Goal: Information Seeking & Learning: Compare options

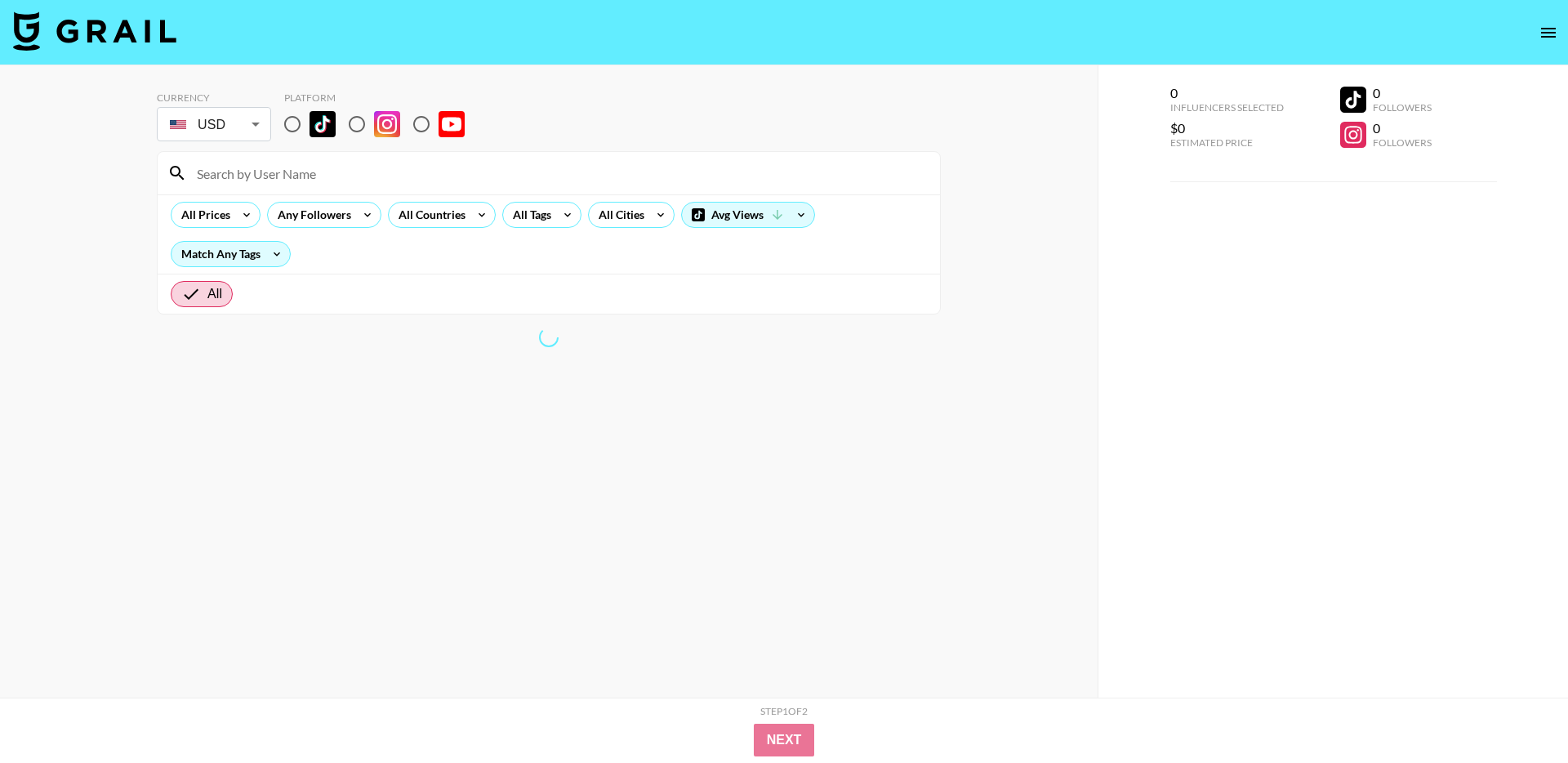
click at [290, 119] on input "radio" at bounding box center [292, 124] width 34 height 34
radio input "true"
click at [234, 211] on icon at bounding box center [246, 215] width 26 height 24
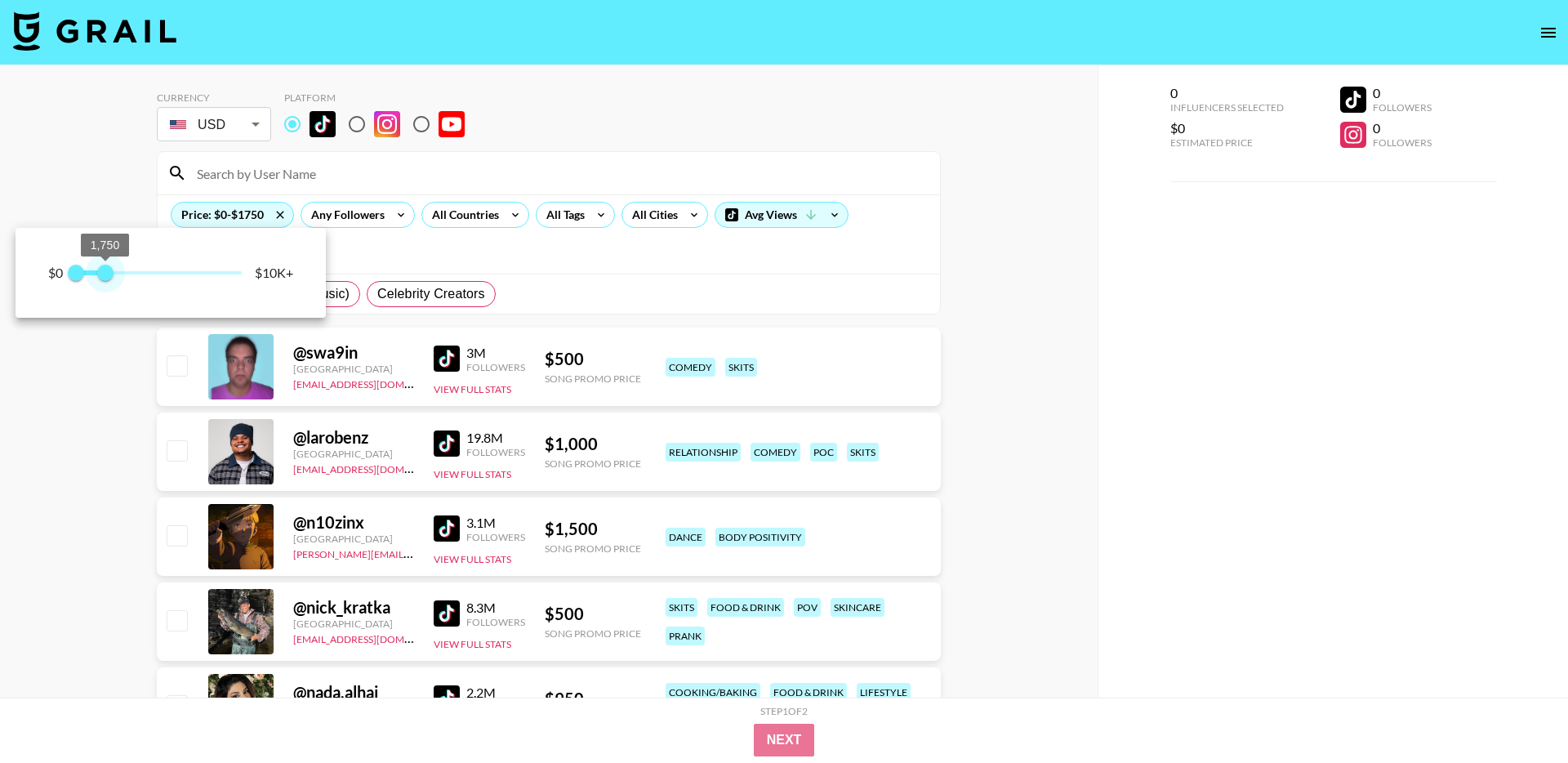
type input "1500"
drag, startPoint x: 239, startPoint y: 273, endPoint x: 101, endPoint y: 278, distance: 138.1
click at [101, 278] on span "1,500" at bounding box center [101, 272] width 17 height 17
click at [604, 128] on div at bounding box center [784, 382] width 1568 height 763
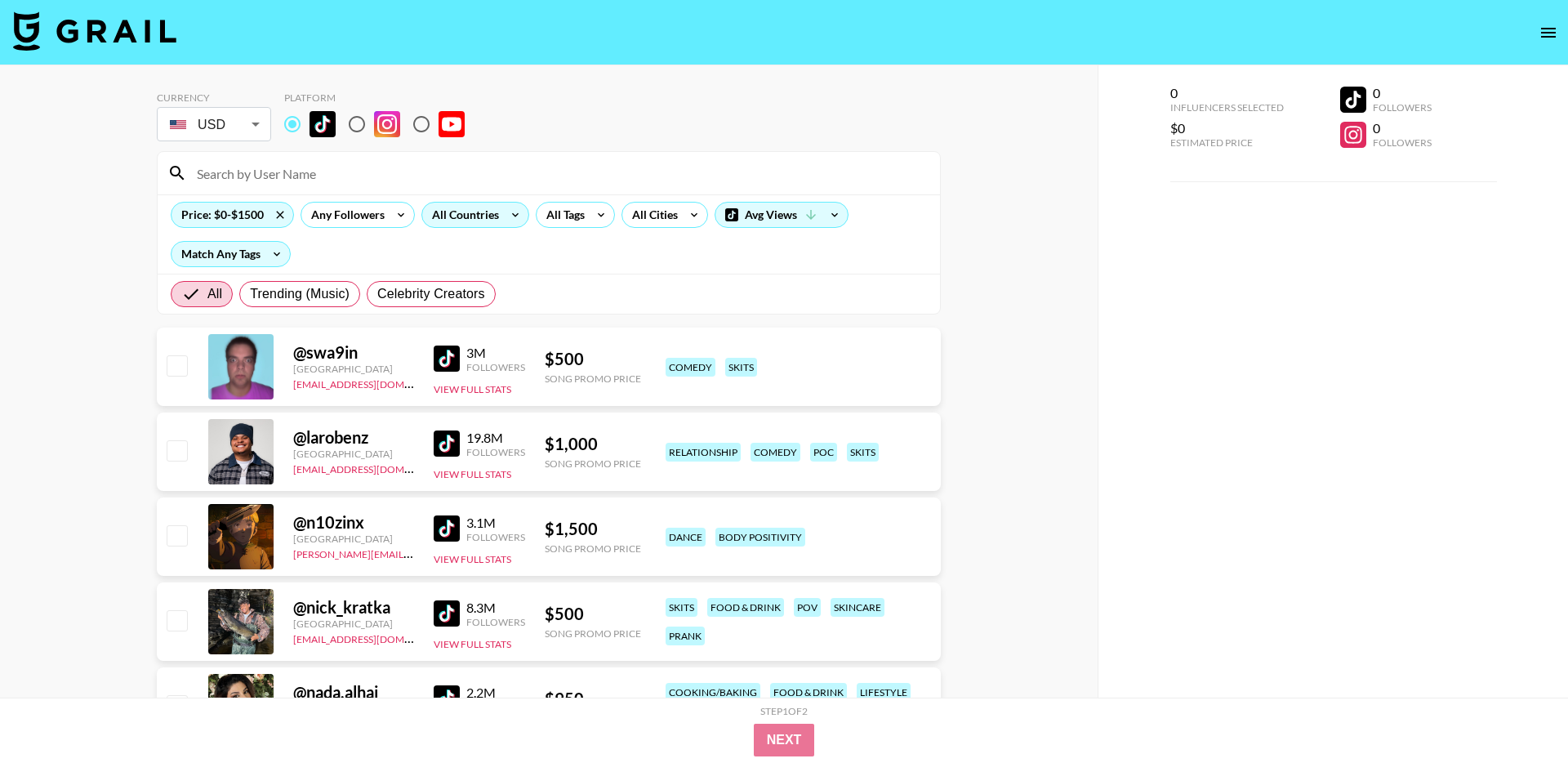
click at [474, 213] on div "All Countries" at bounding box center [462, 215] width 80 height 24
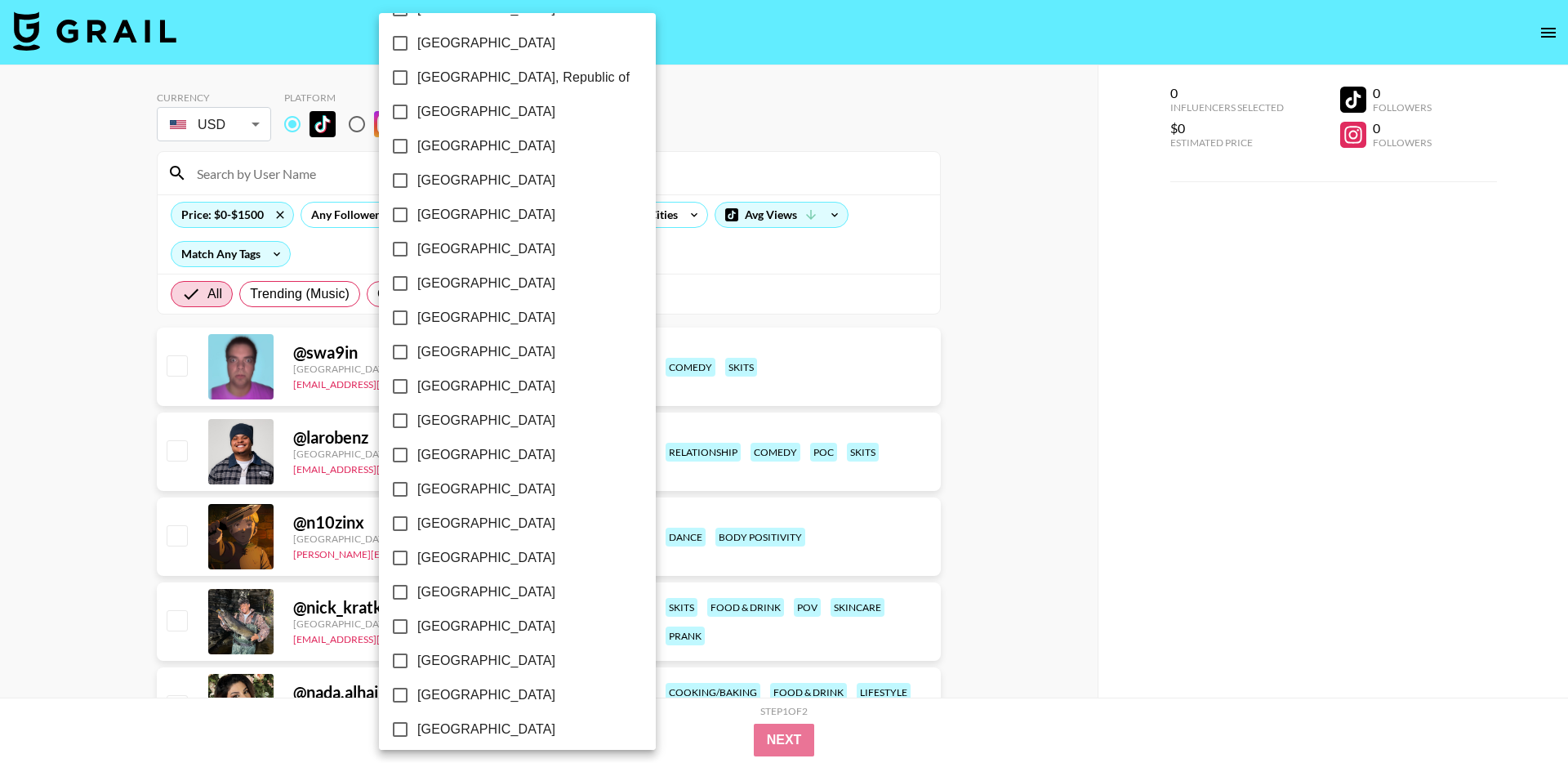
scroll to position [1142, 0]
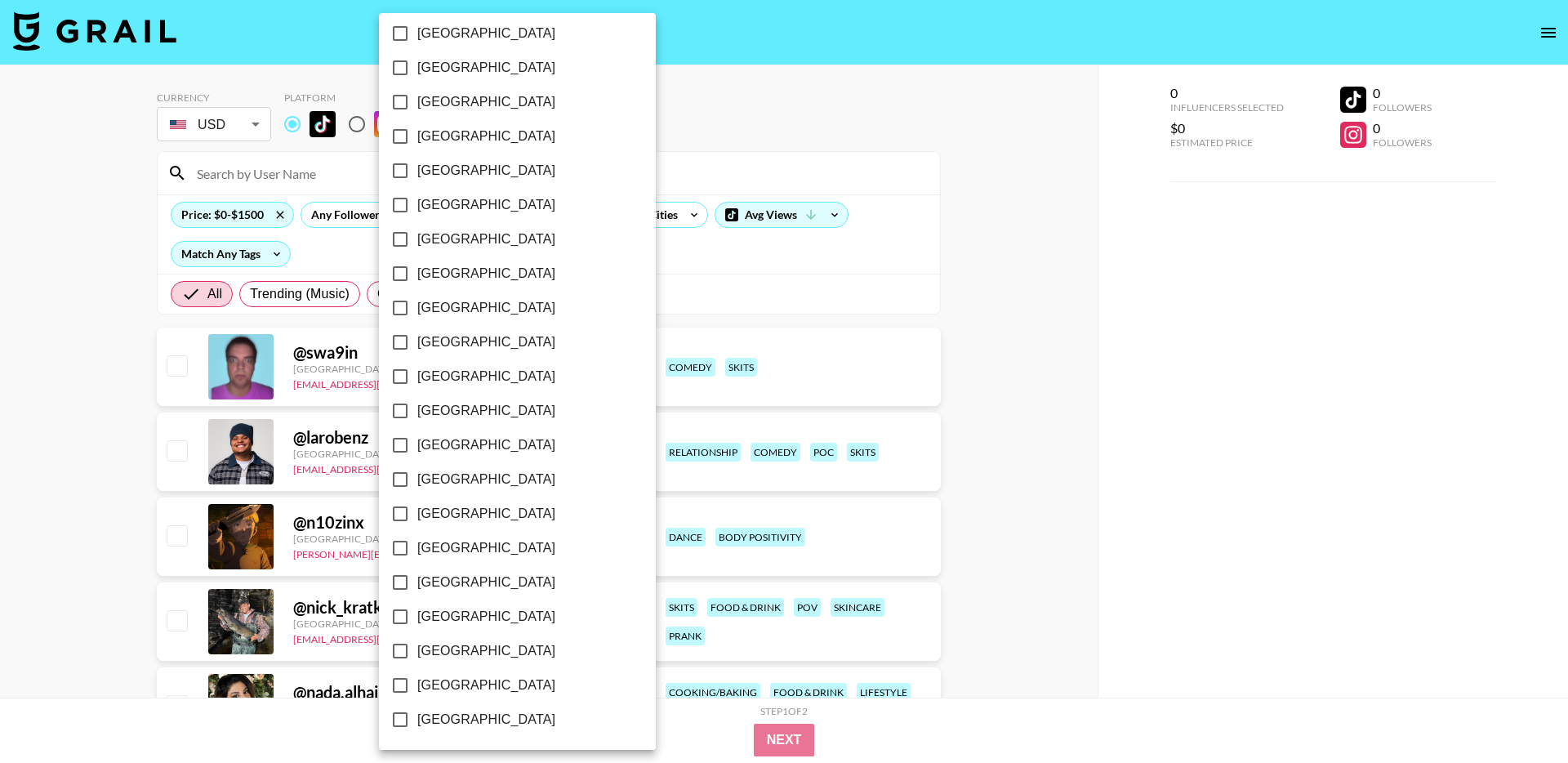
click at [436, 684] on span "[GEOGRAPHIC_DATA]" at bounding box center [486, 685] width 138 height 20
click at [418, 684] on input "[GEOGRAPHIC_DATA]" at bounding box center [400, 685] width 34 height 34
checkbox input "true"
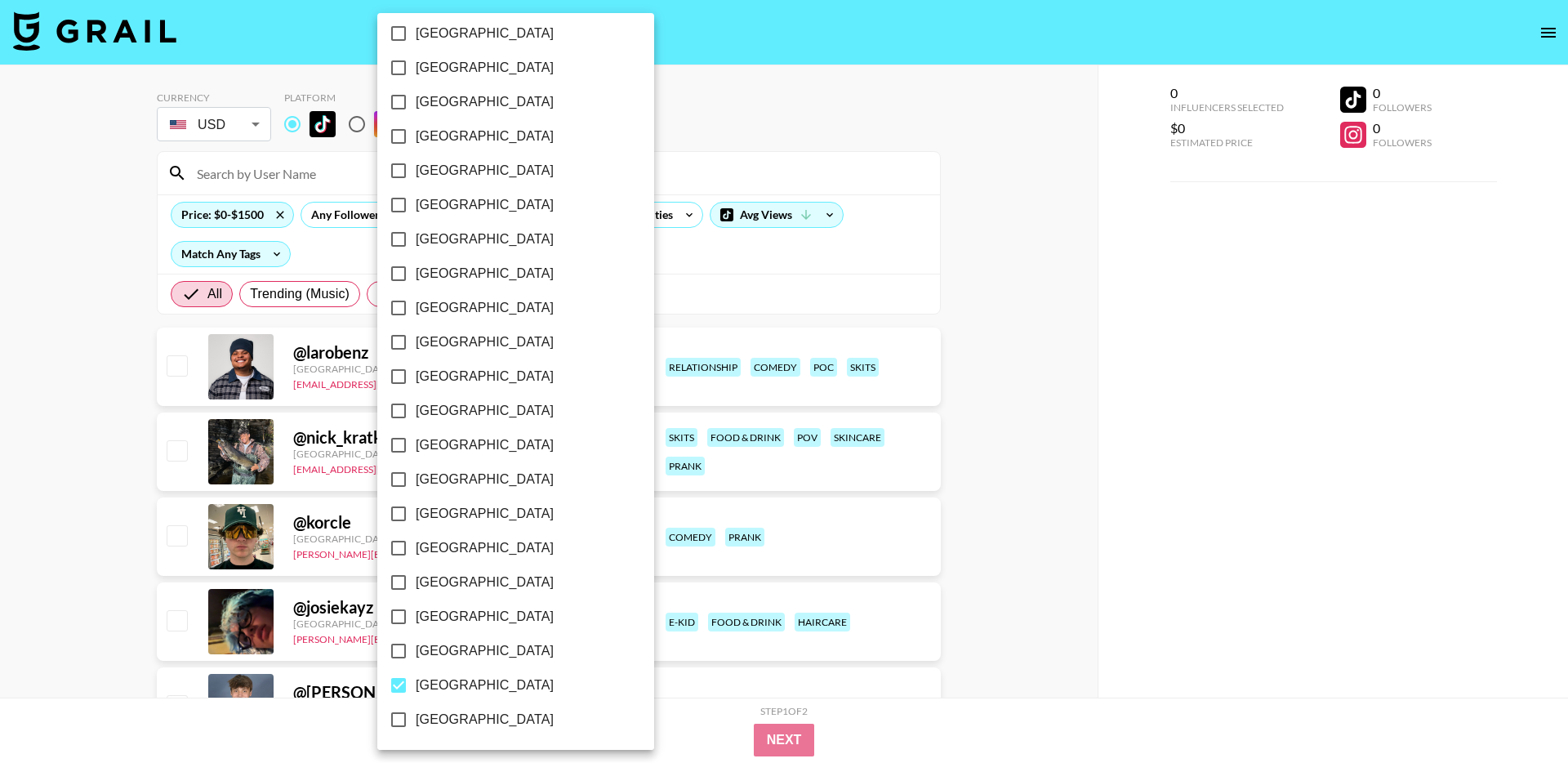
click at [718, 128] on div at bounding box center [784, 382] width 1568 height 763
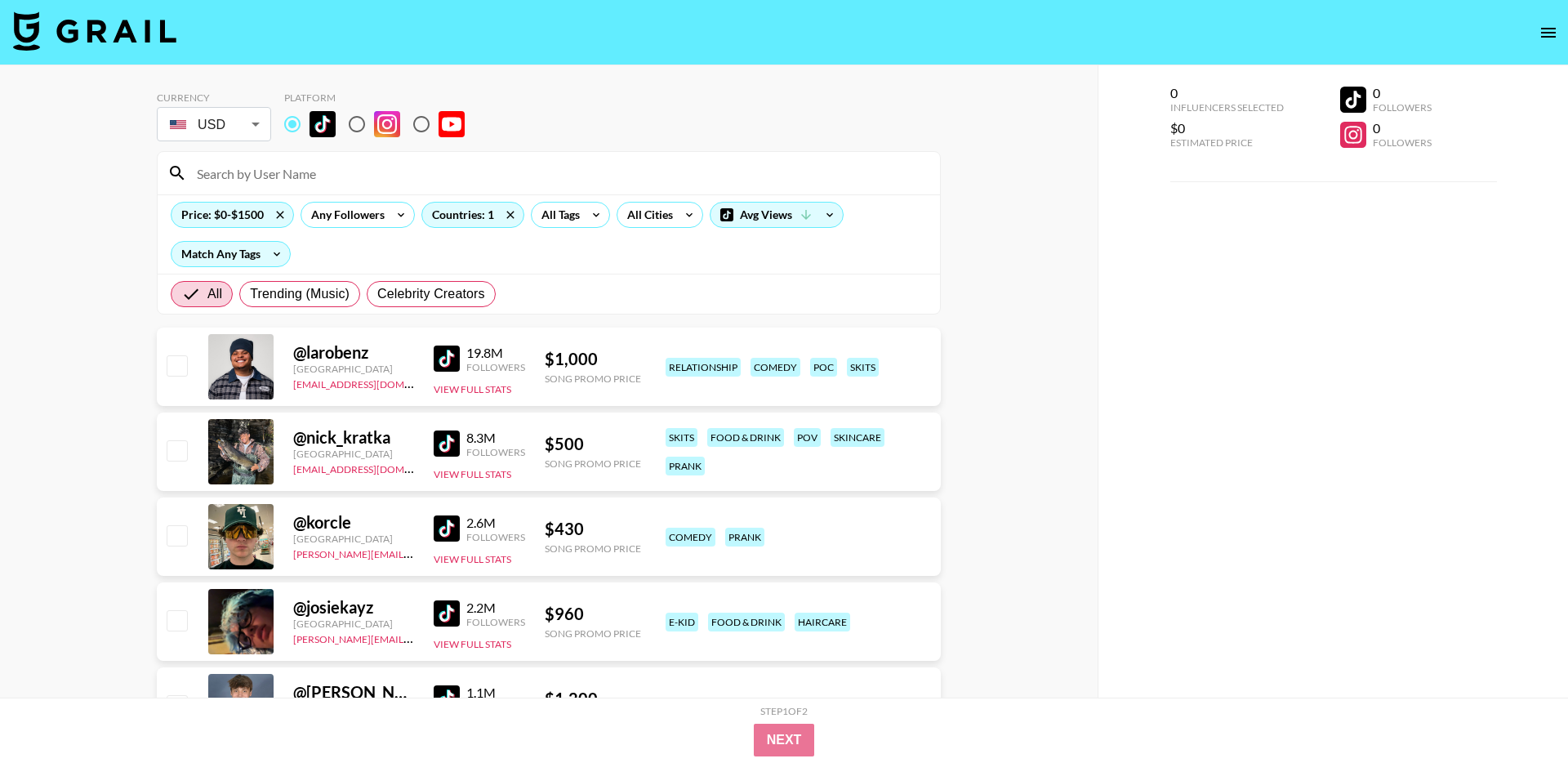
scroll to position [0, 0]
click at [572, 218] on div "All Tags" at bounding box center [557, 215] width 52 height 24
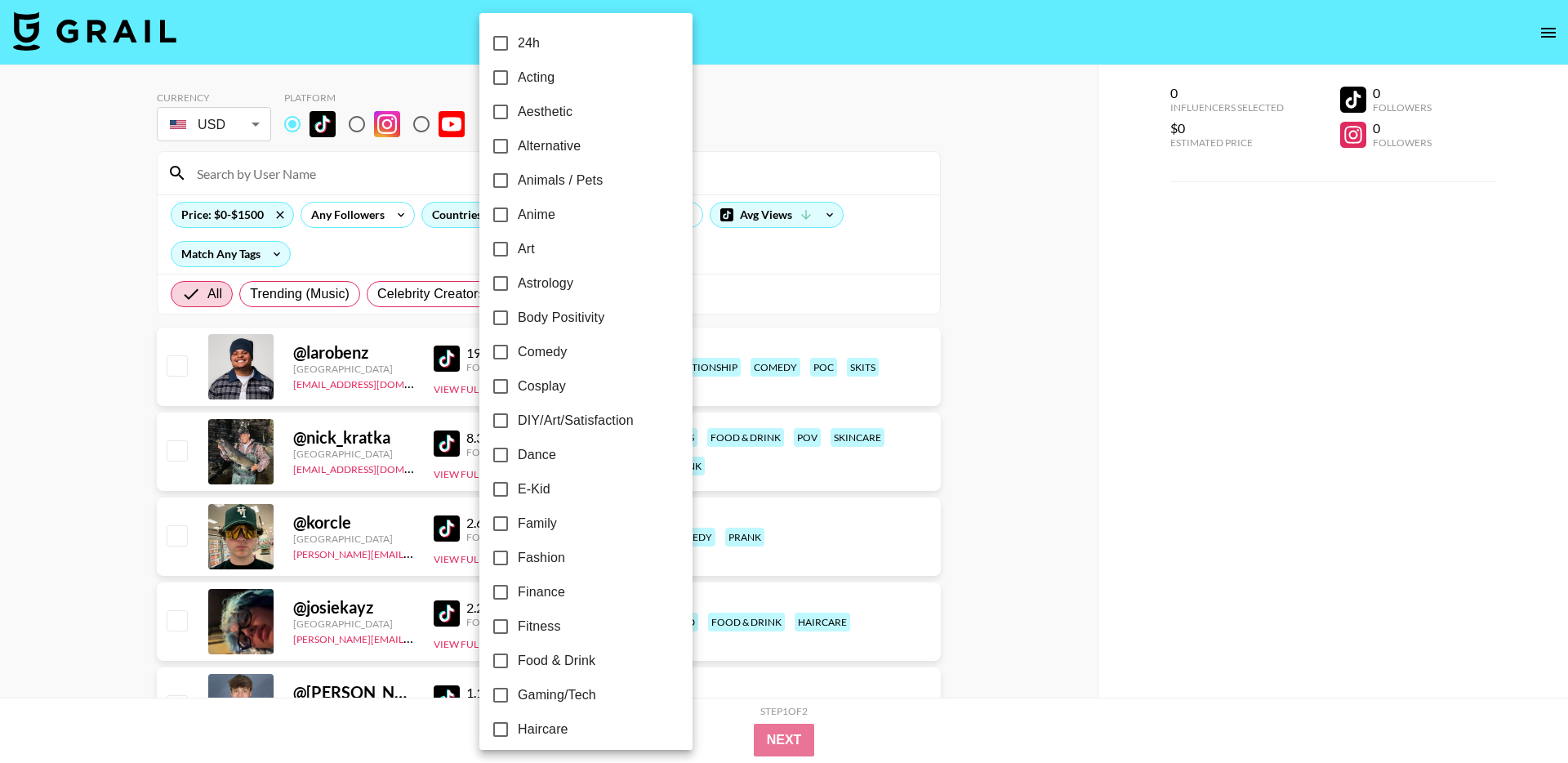
click at [781, 146] on div at bounding box center [784, 382] width 1568 height 763
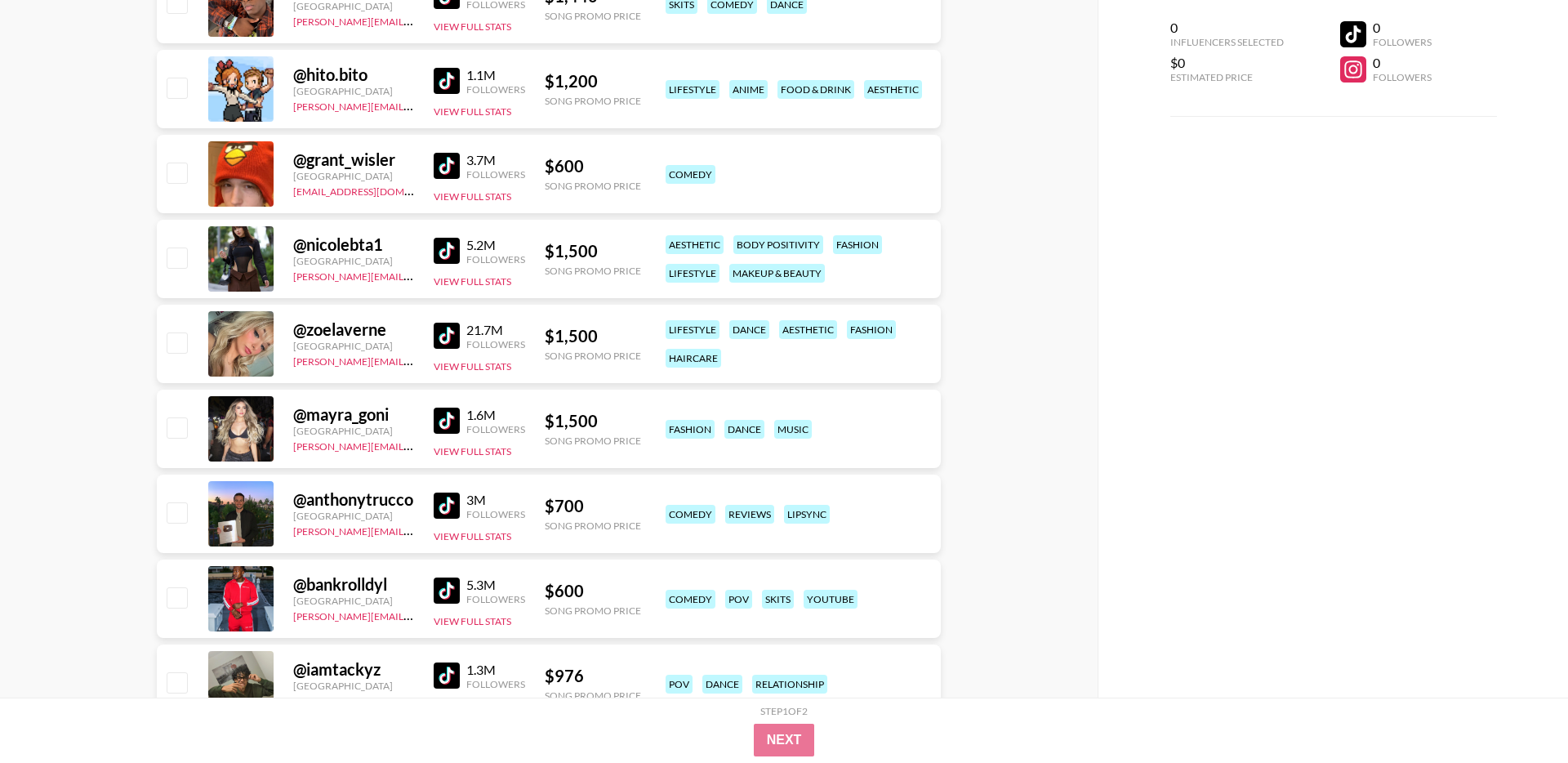
scroll to position [2833, 0]
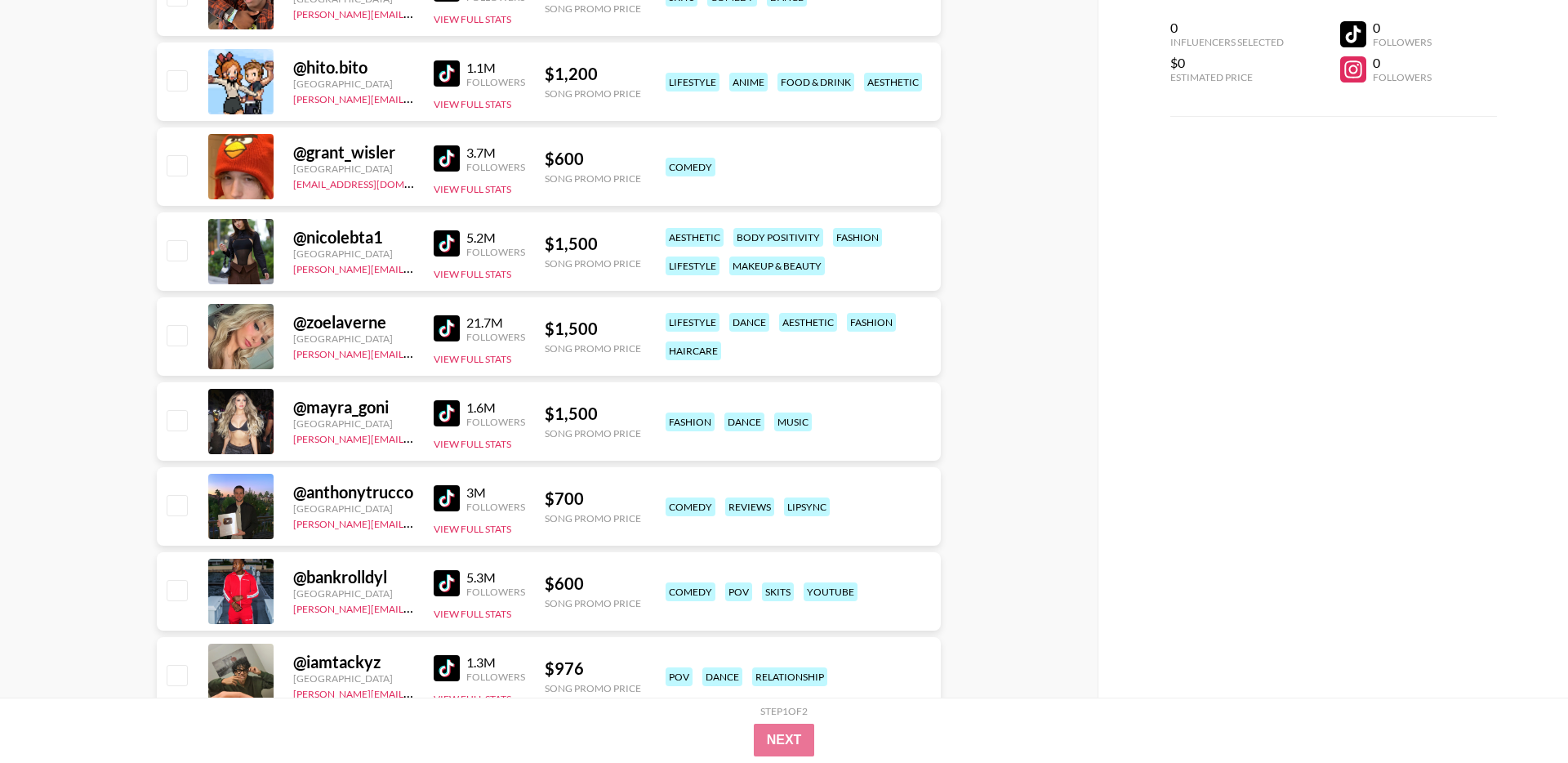
click at [445, 328] on img at bounding box center [446, 328] width 26 height 26
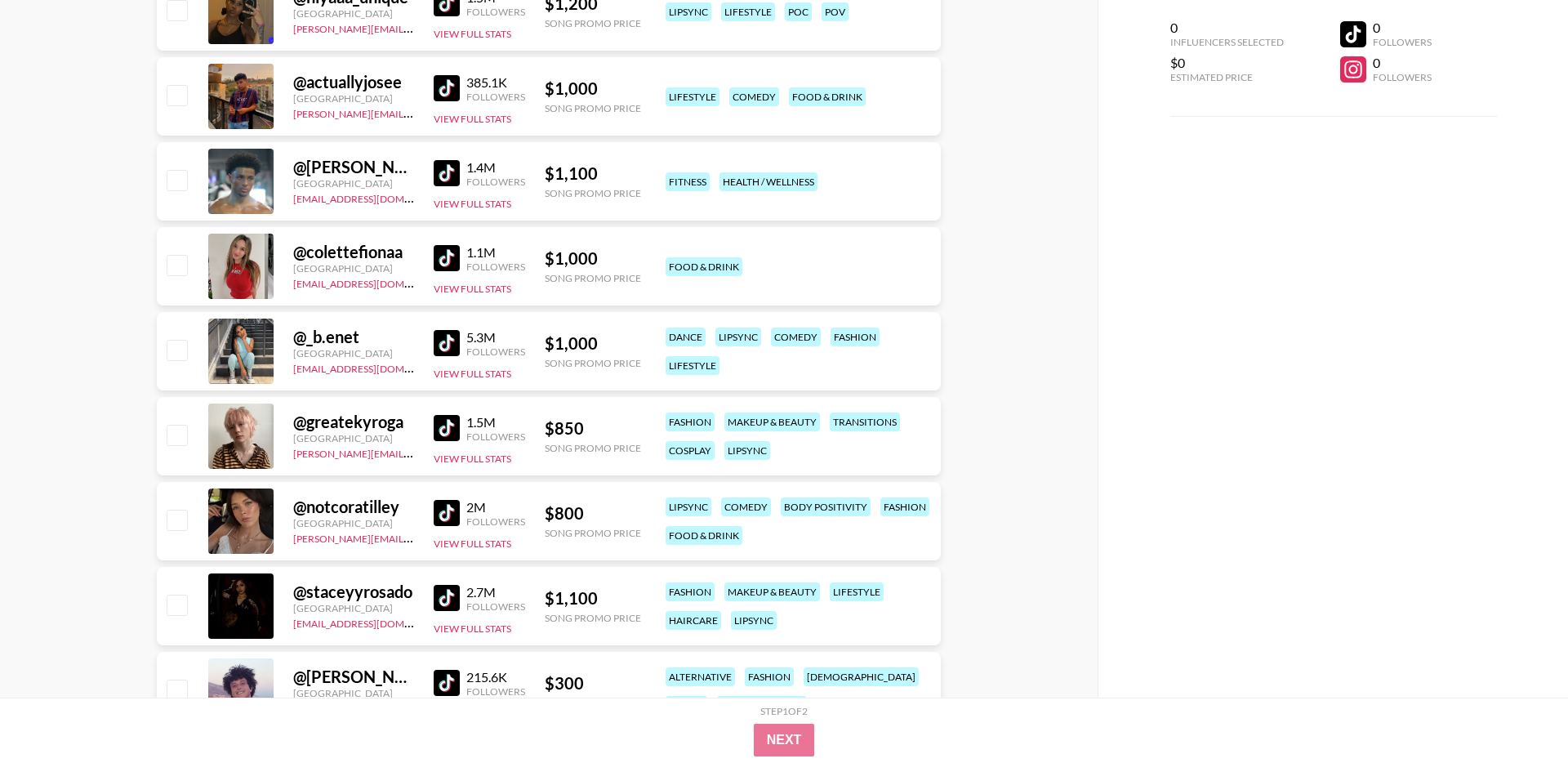
scroll to position [4722, 0]
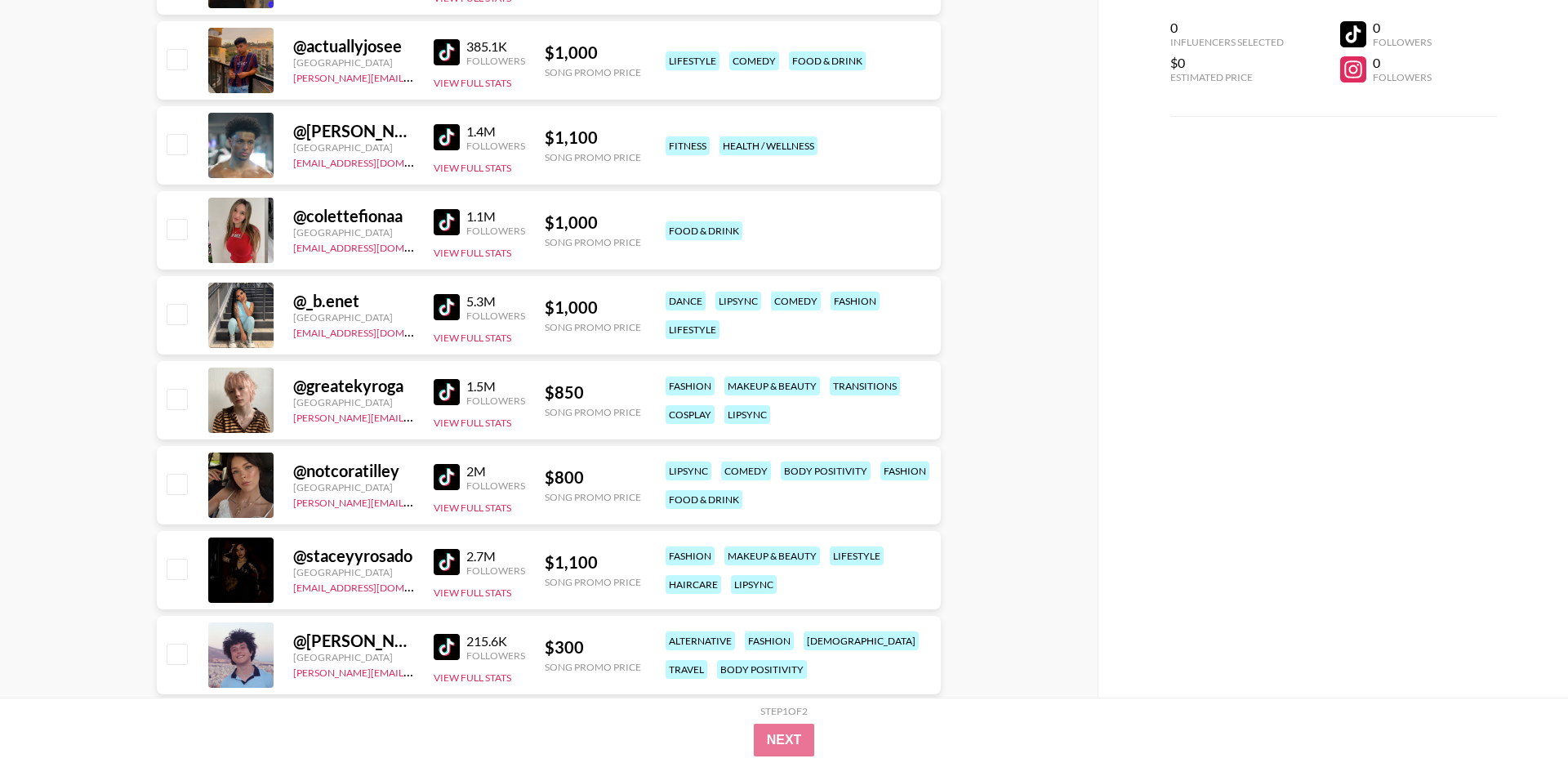
click at [446, 470] on img at bounding box center [446, 476] width 26 height 26
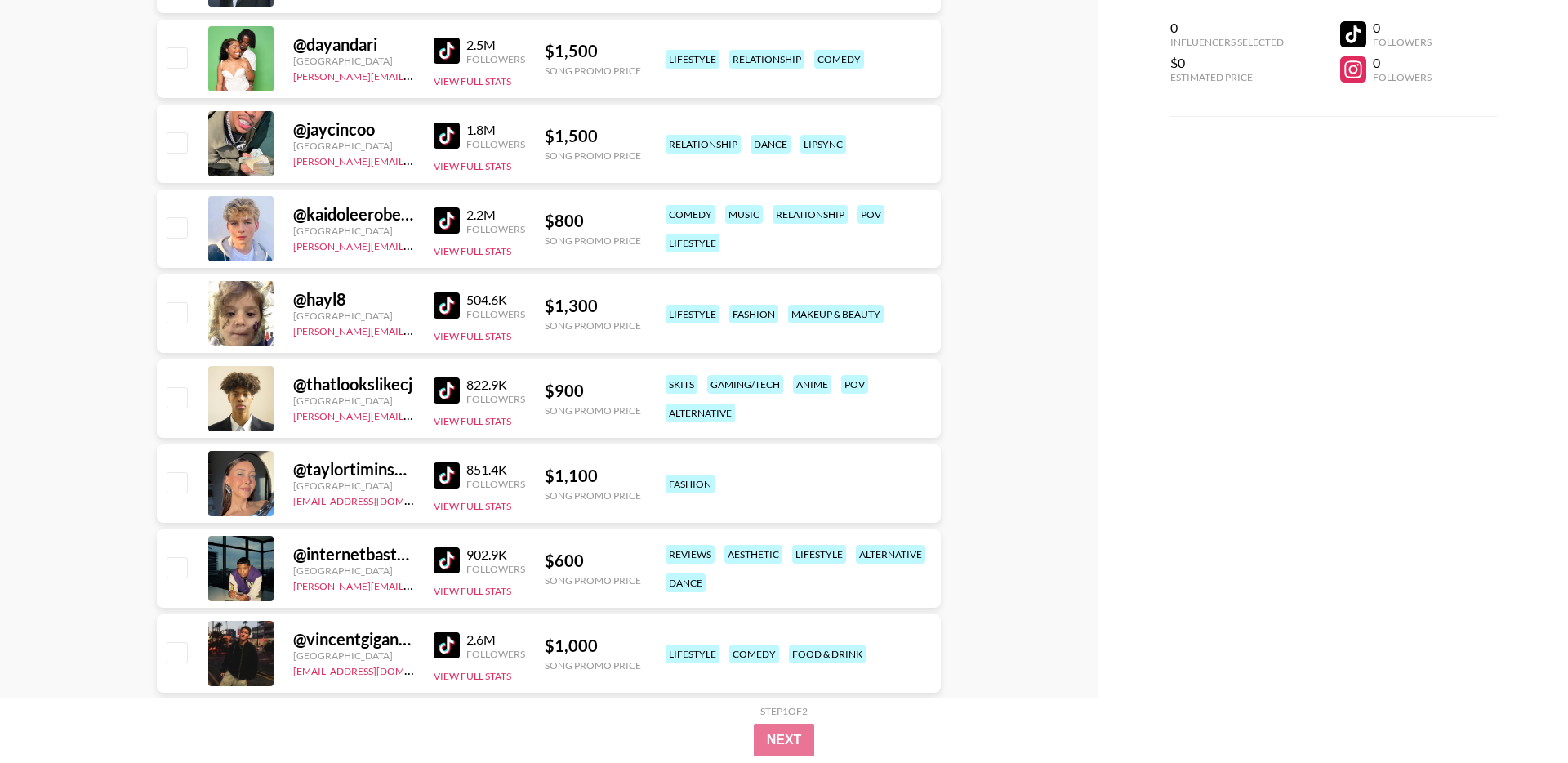
scroll to position [0, 0]
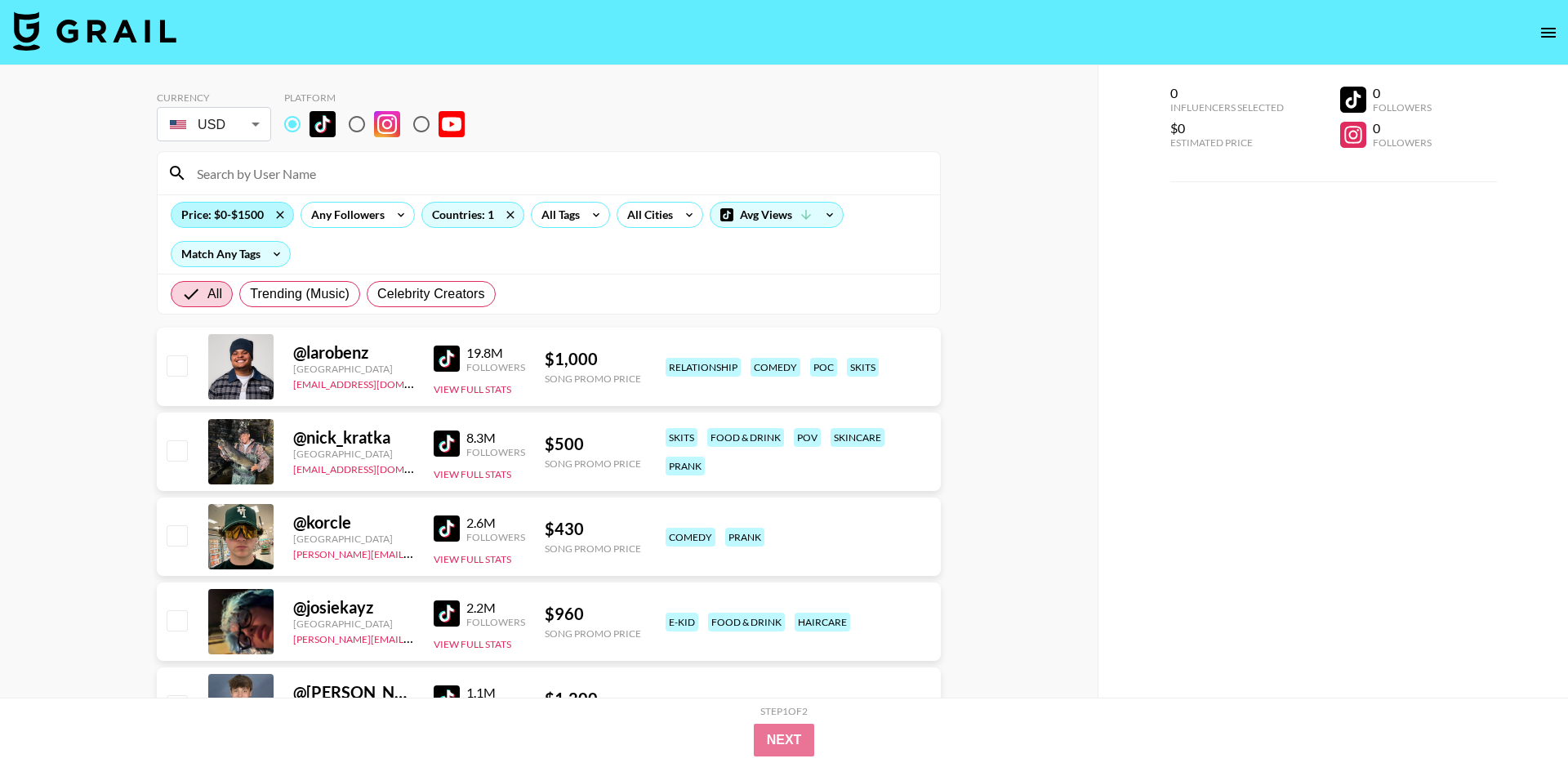
click at [223, 214] on div "Price: $0-$1500" at bounding box center [232, 215] width 122 height 24
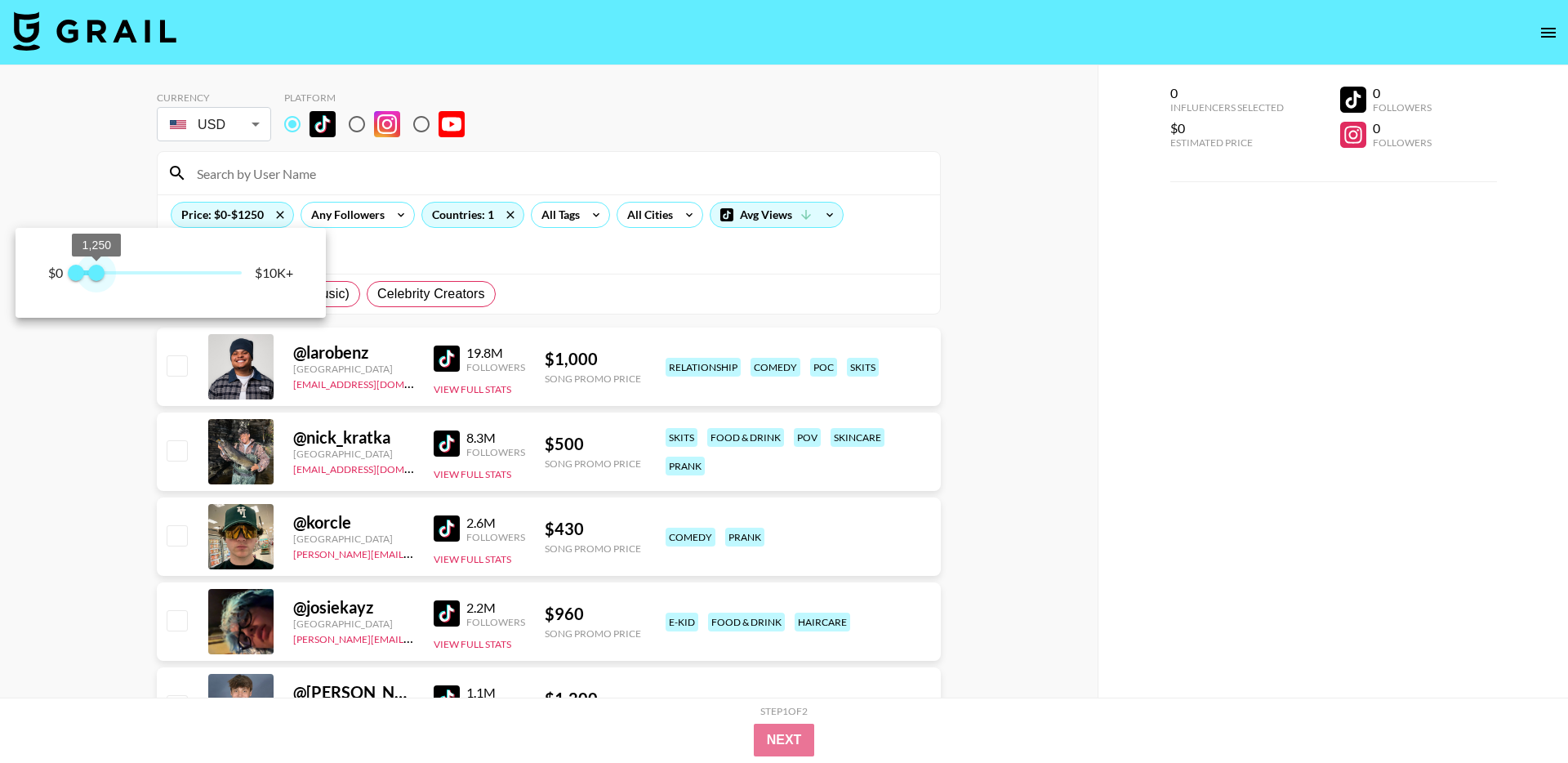
type input "1000"
click at [93, 276] on span "1,000" at bounding box center [92, 272] width 17 height 17
click at [667, 177] on div at bounding box center [784, 382] width 1568 height 763
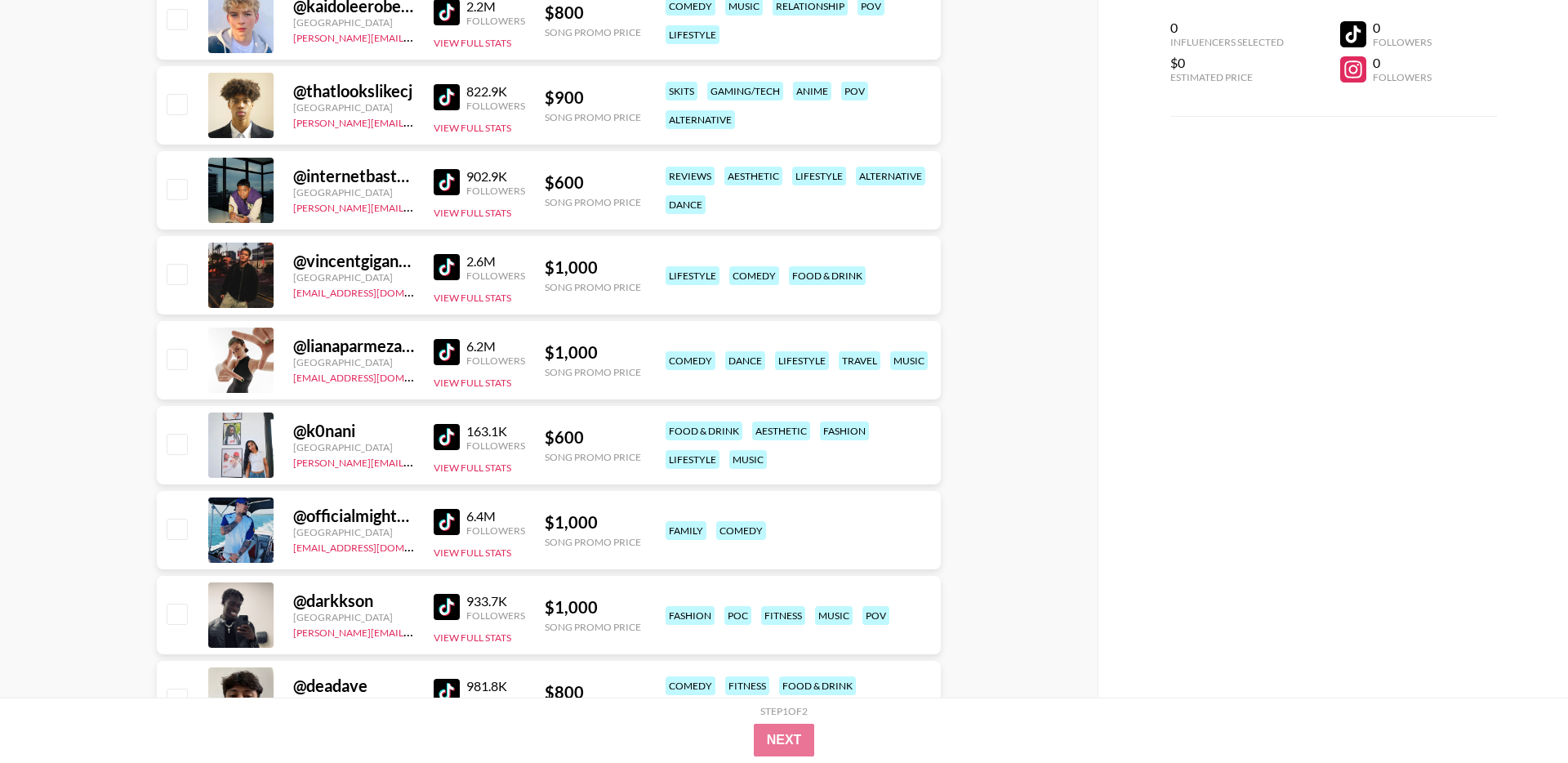
scroll to position [688, 0]
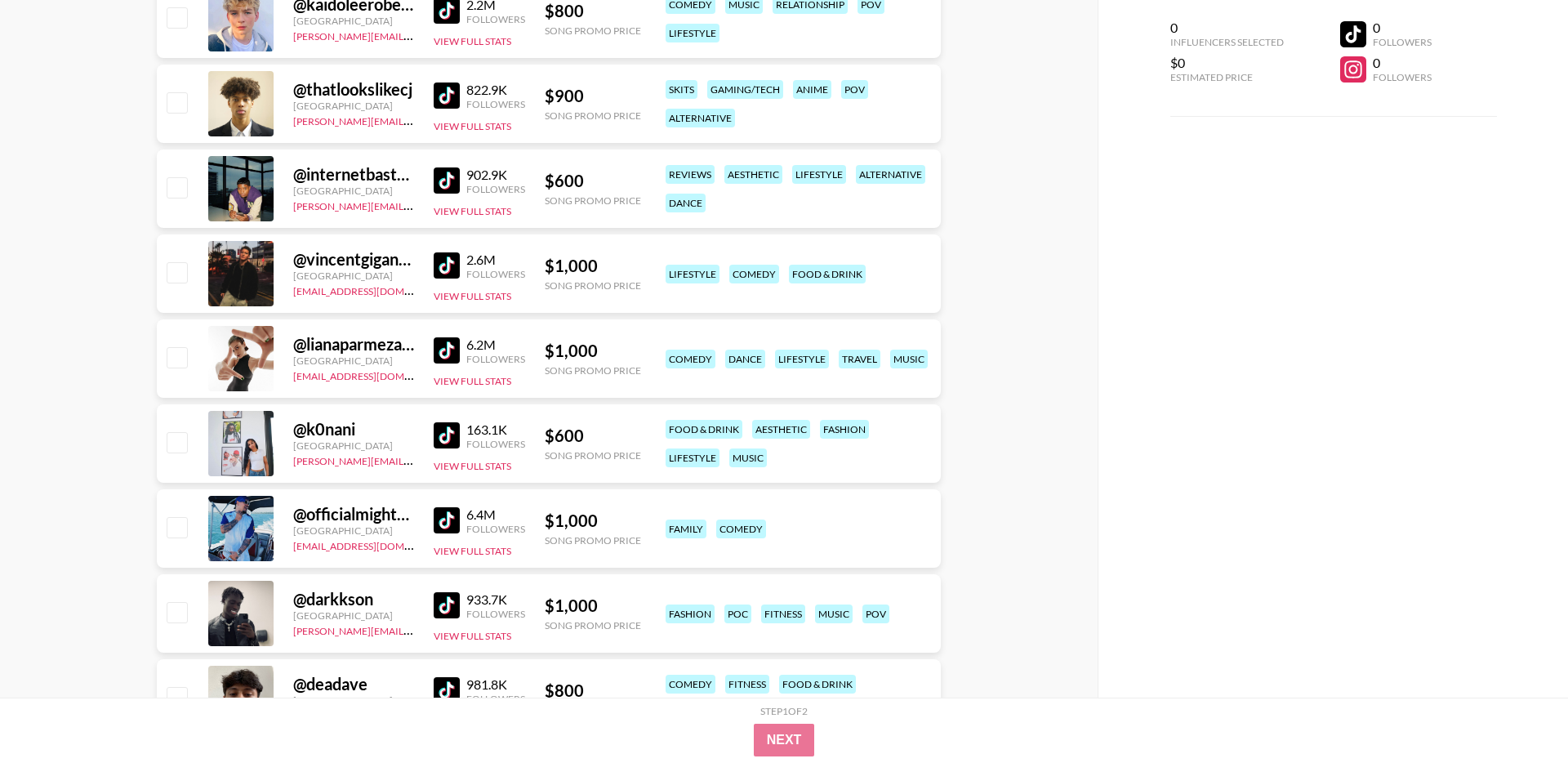
click at [441, 431] on img at bounding box center [446, 435] width 26 height 26
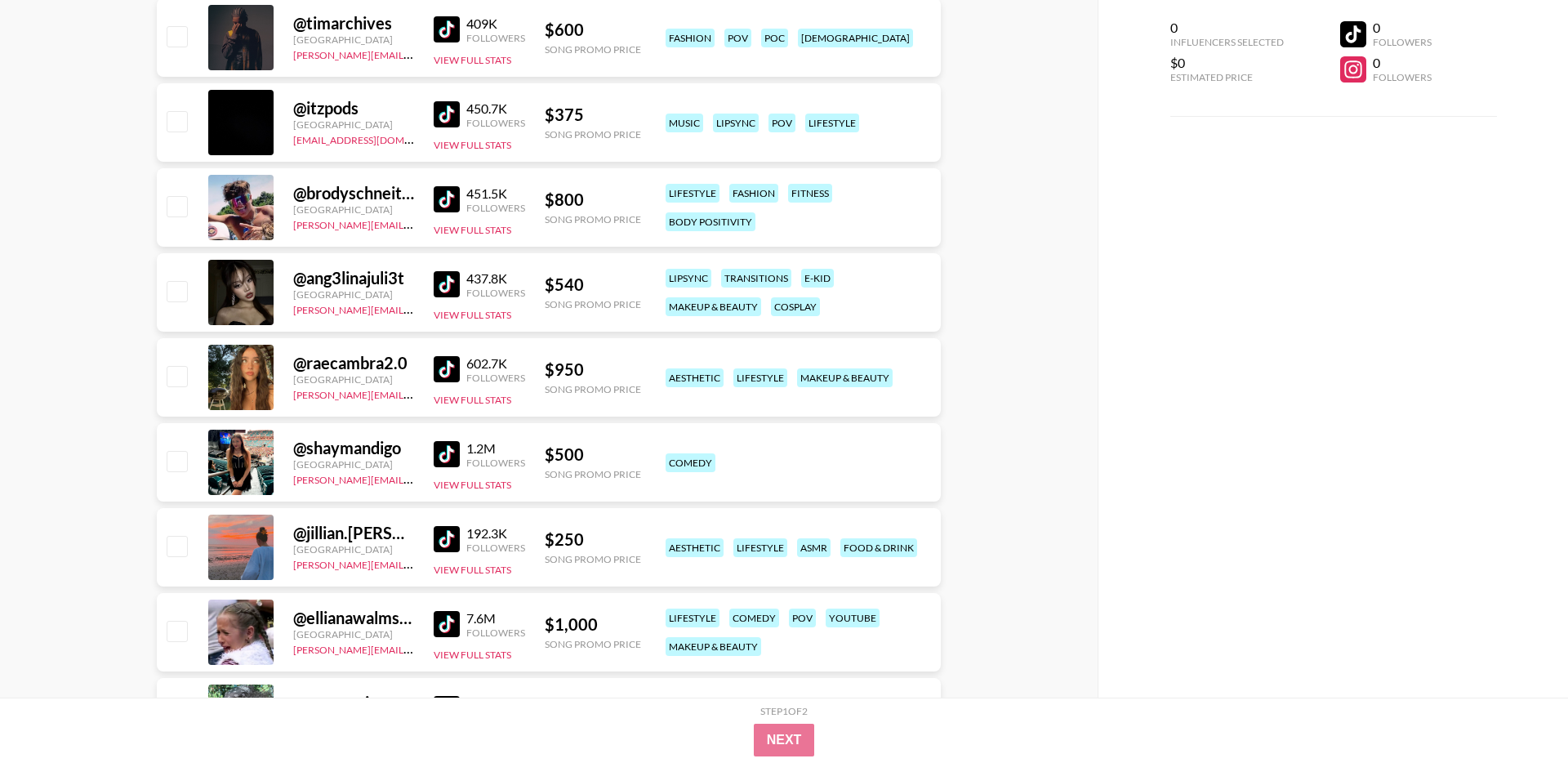
scroll to position [10293, 0]
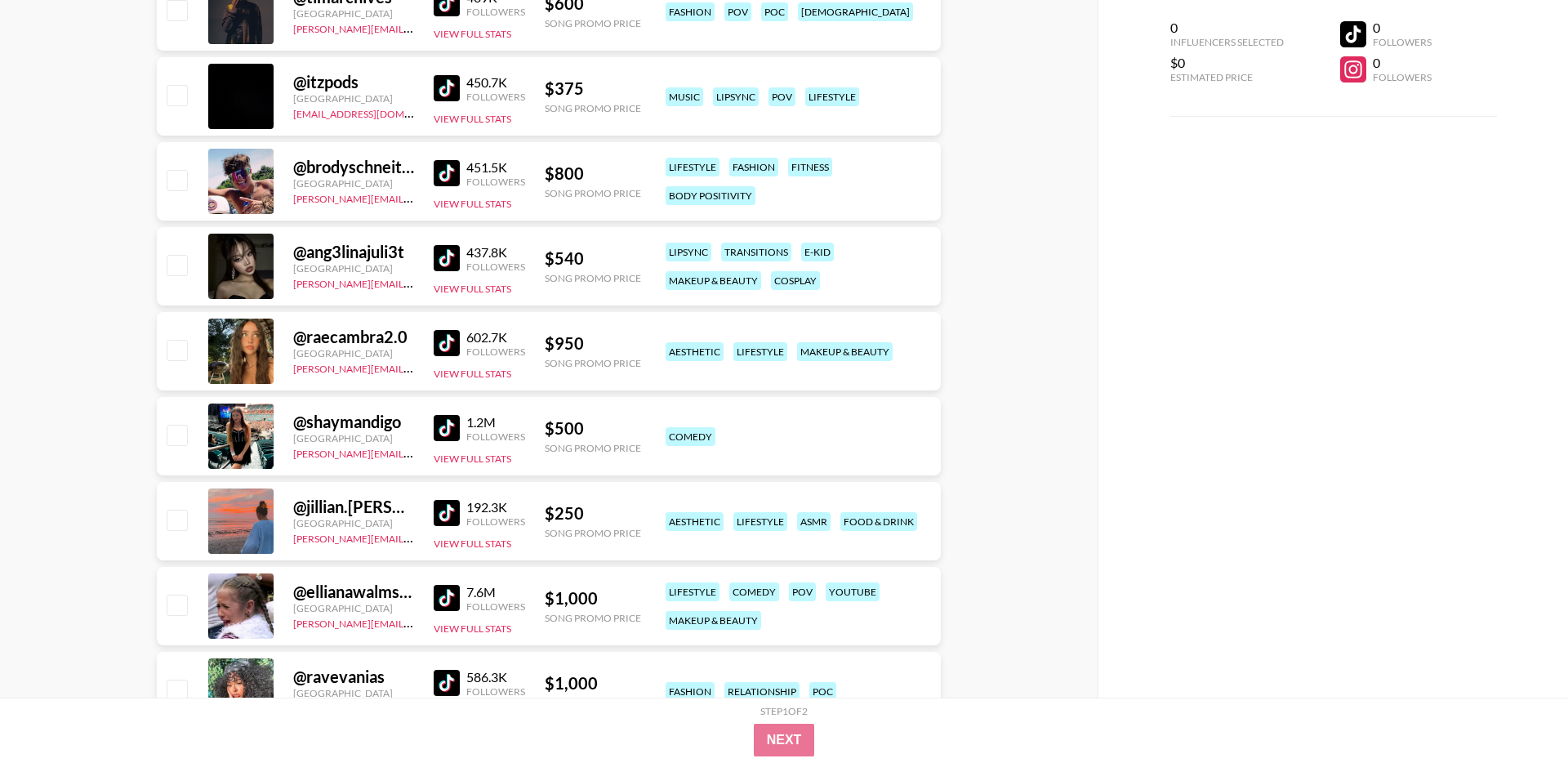
click at [448, 428] on img at bounding box center [446, 427] width 26 height 26
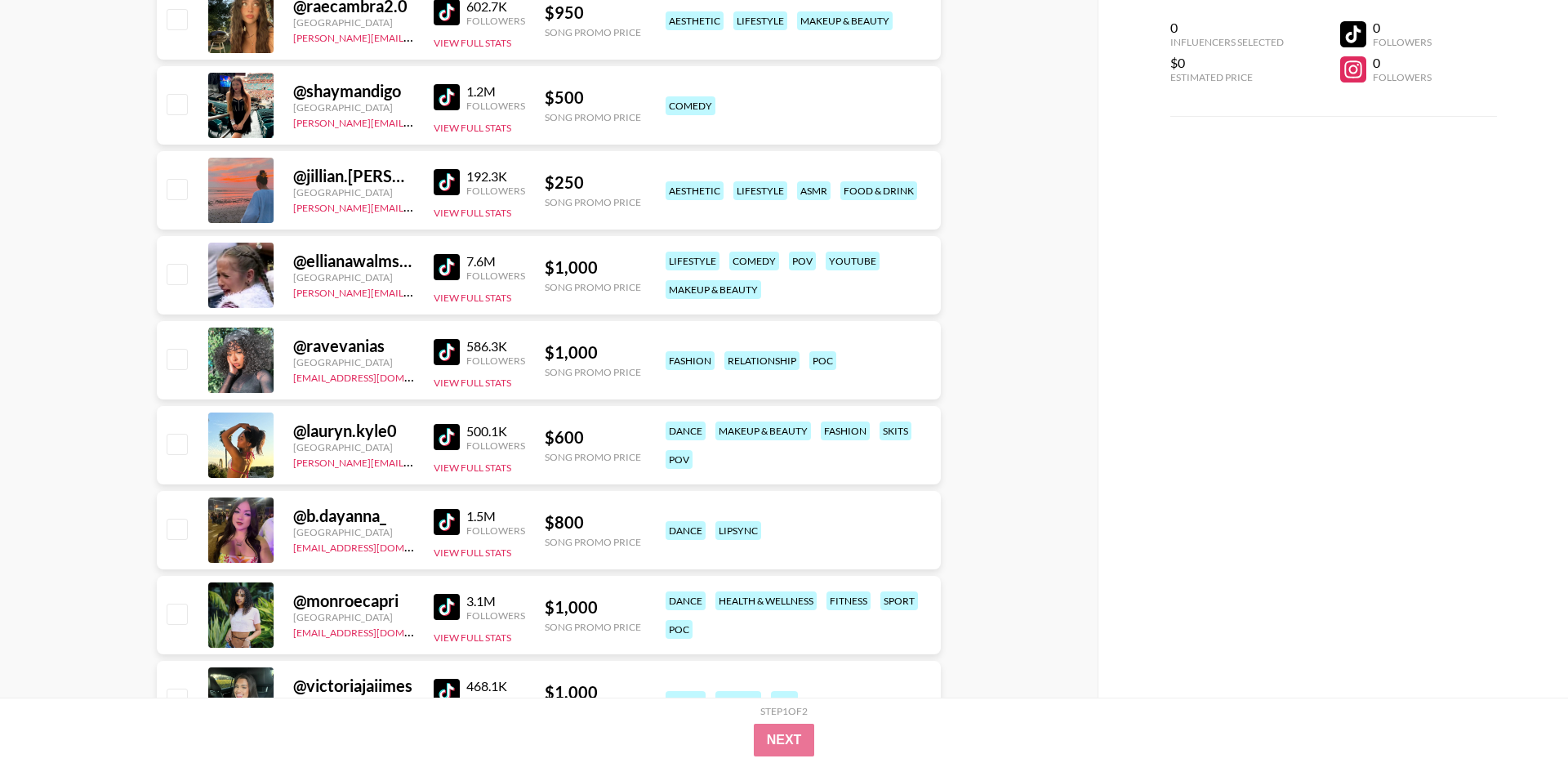
scroll to position [10625, 0]
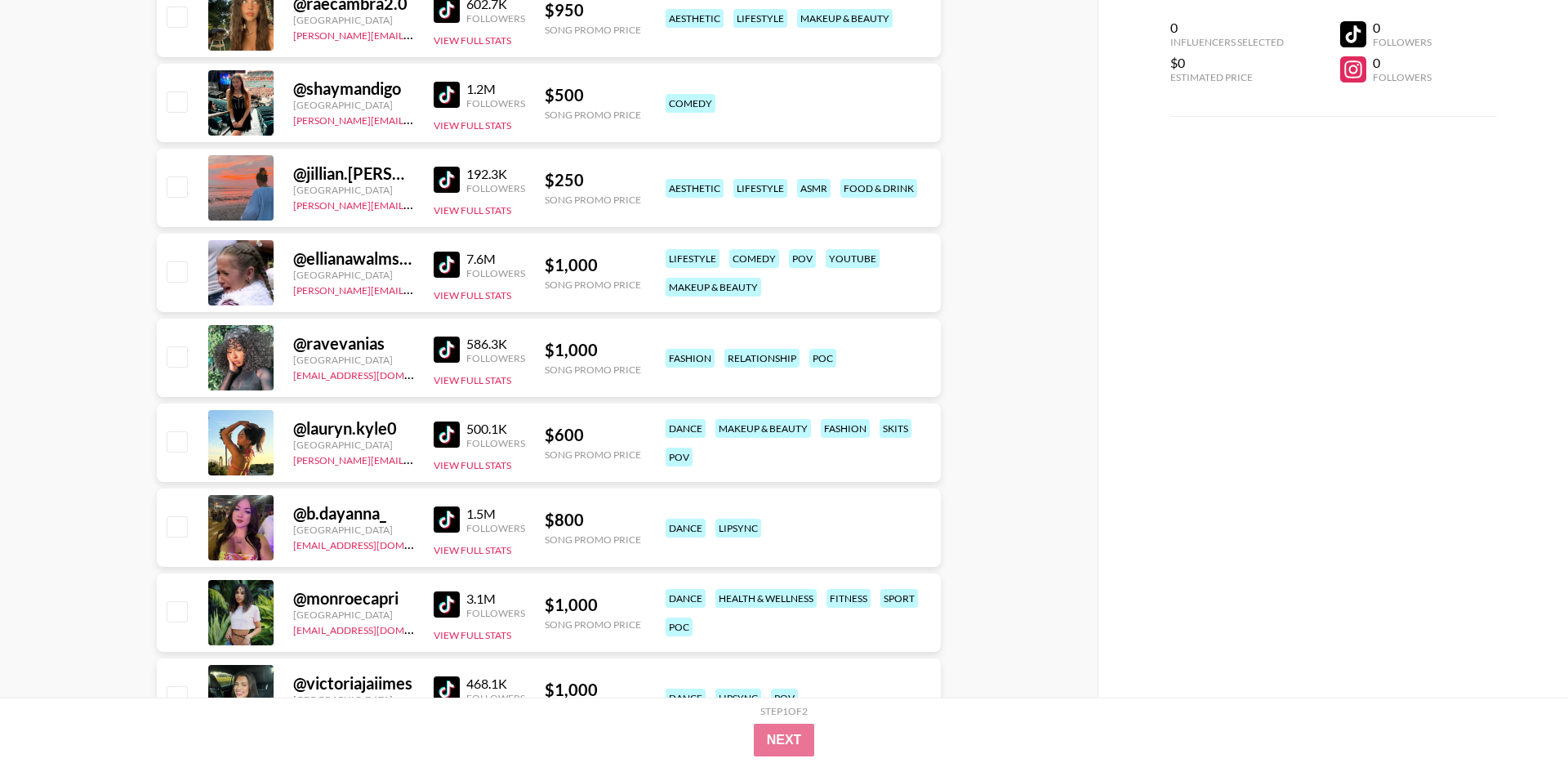
click at [442, 271] on img at bounding box center [446, 264] width 26 height 26
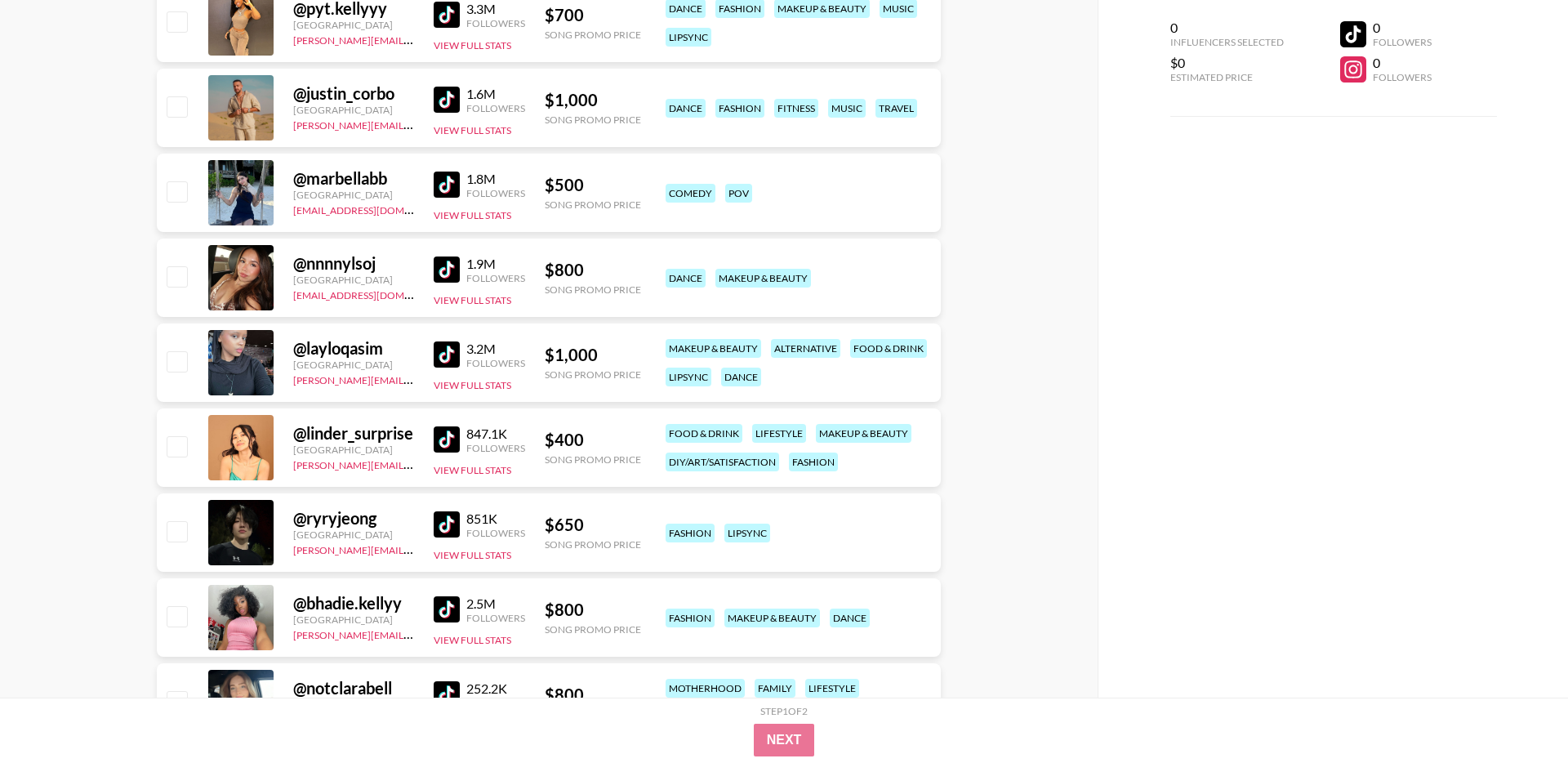
scroll to position [12575, 0]
click at [443, 266] on img at bounding box center [446, 268] width 26 height 26
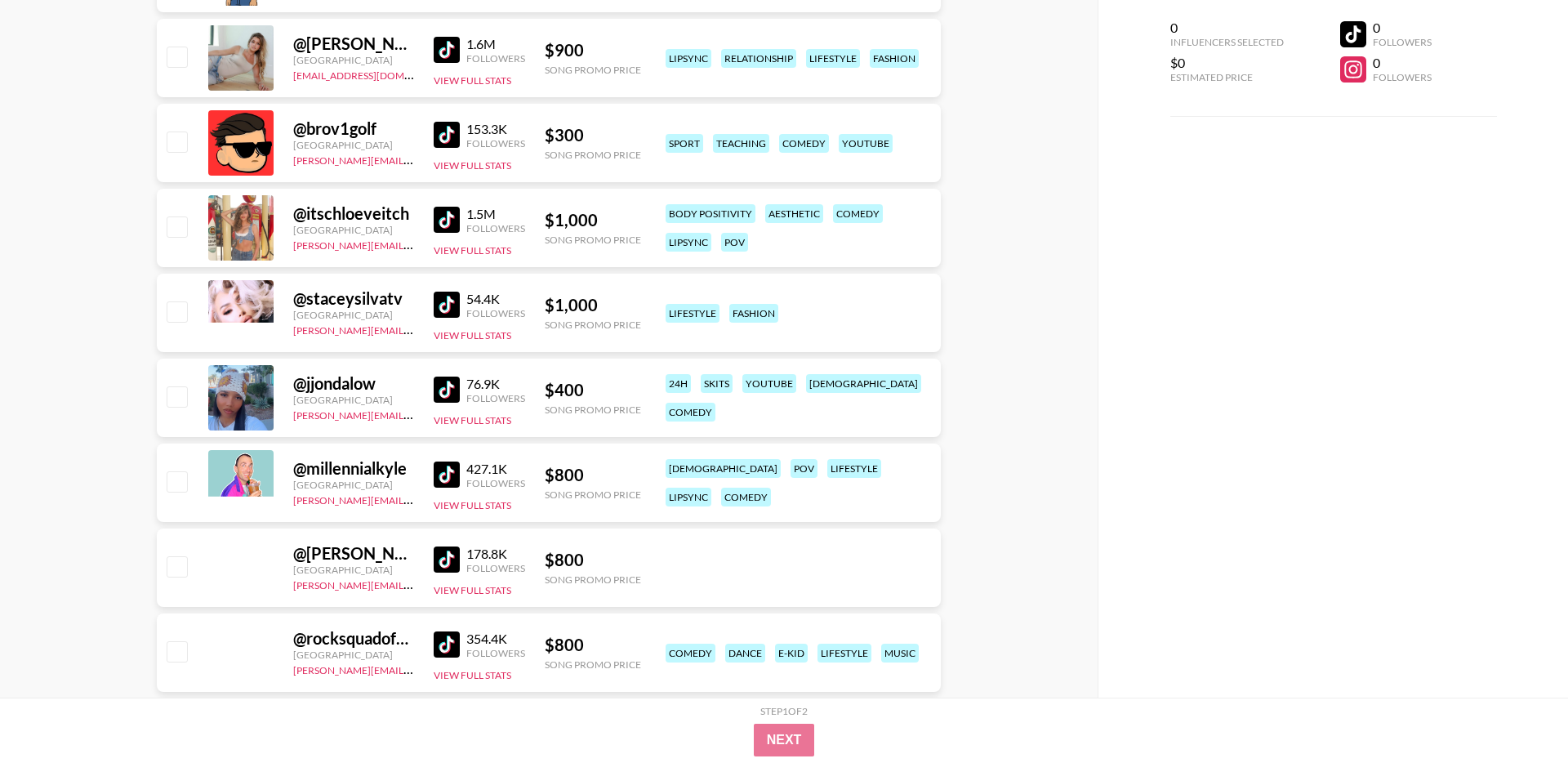
scroll to position [20355, 0]
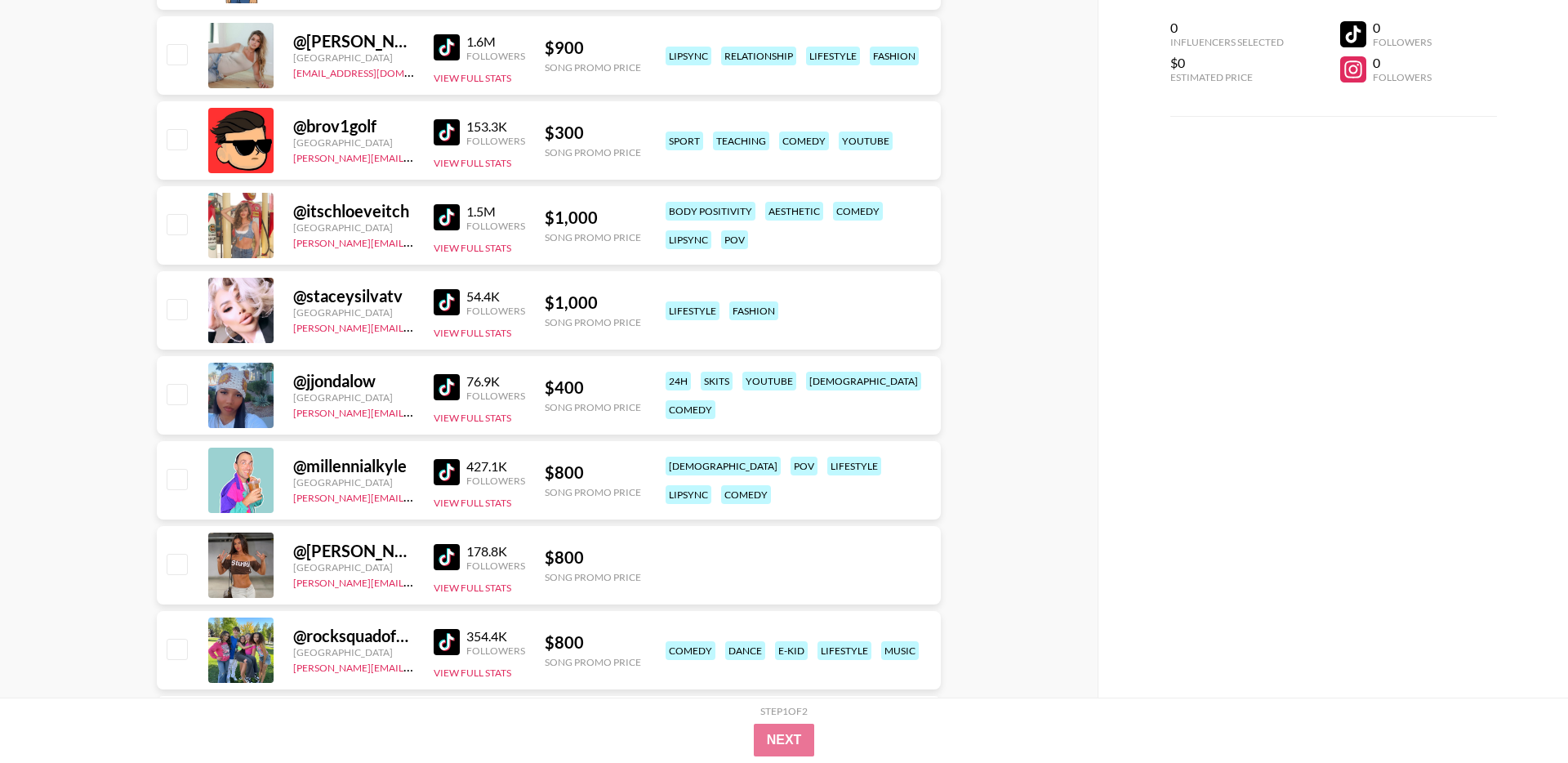
click at [452, 215] on img at bounding box center [446, 217] width 26 height 26
click at [473, 246] on button "View Full Stats" at bounding box center [472, 248] width 78 height 13
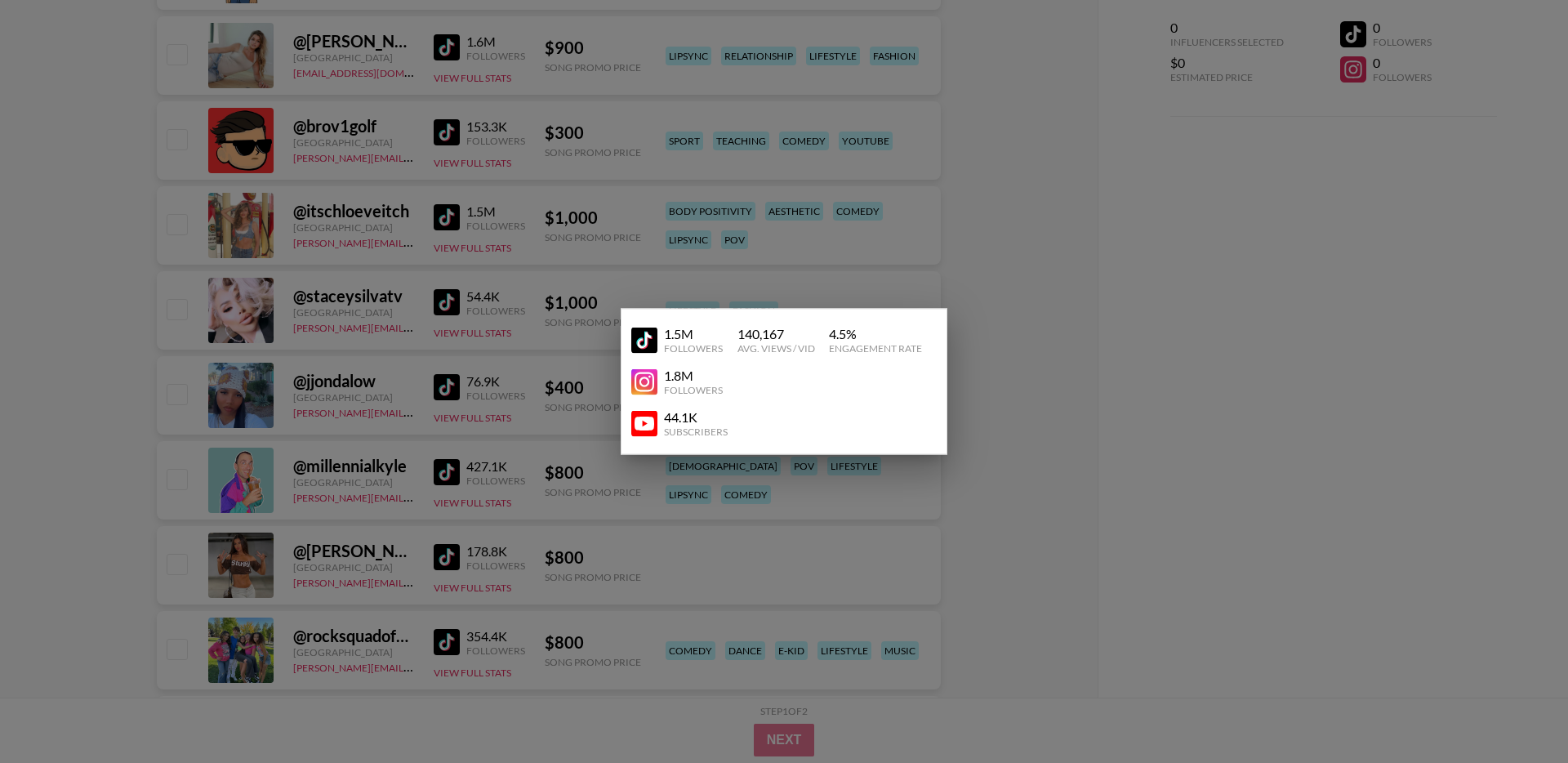
click at [614, 257] on div at bounding box center [784, 382] width 1568 height 763
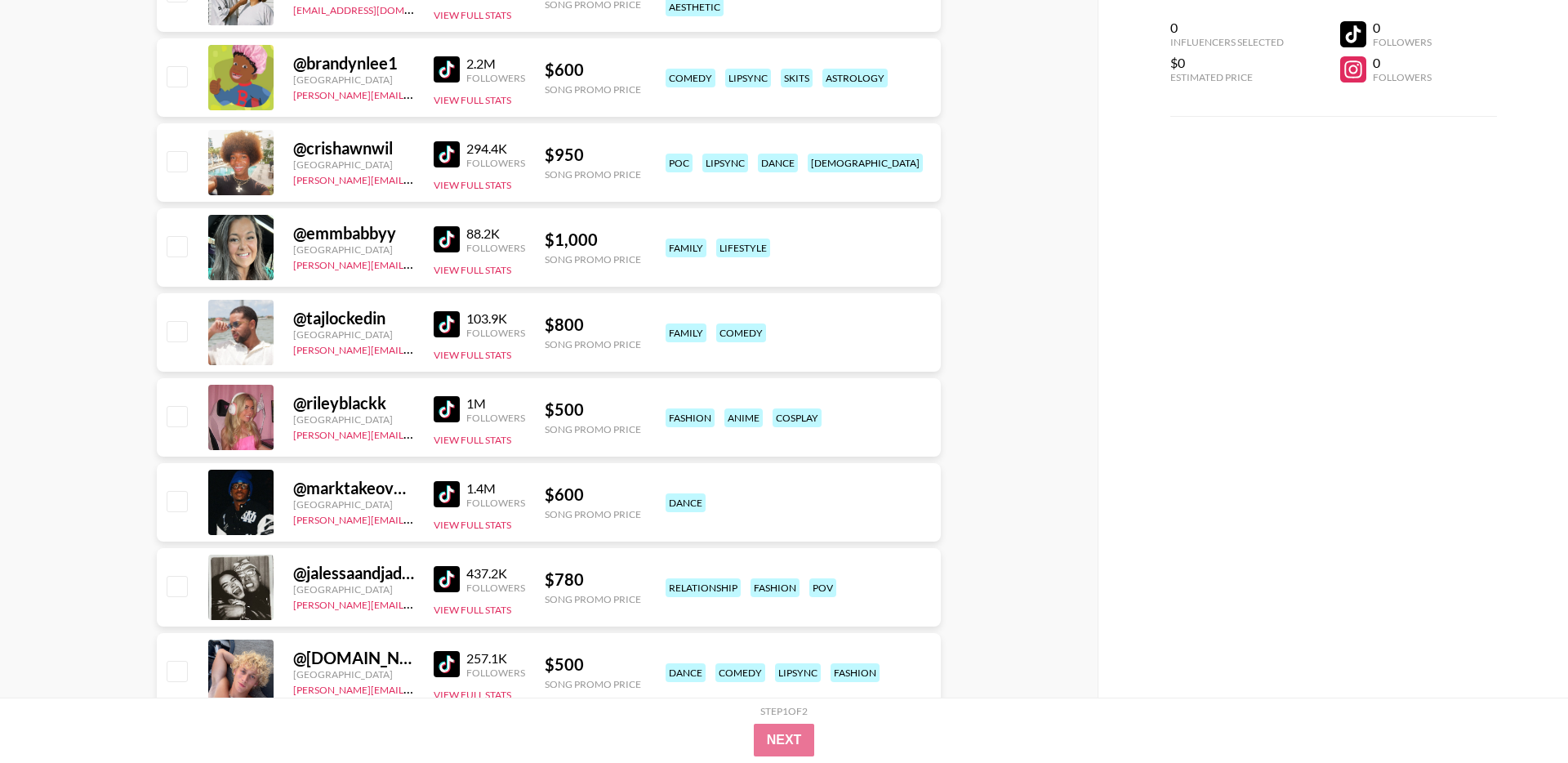
scroll to position [21360, 0]
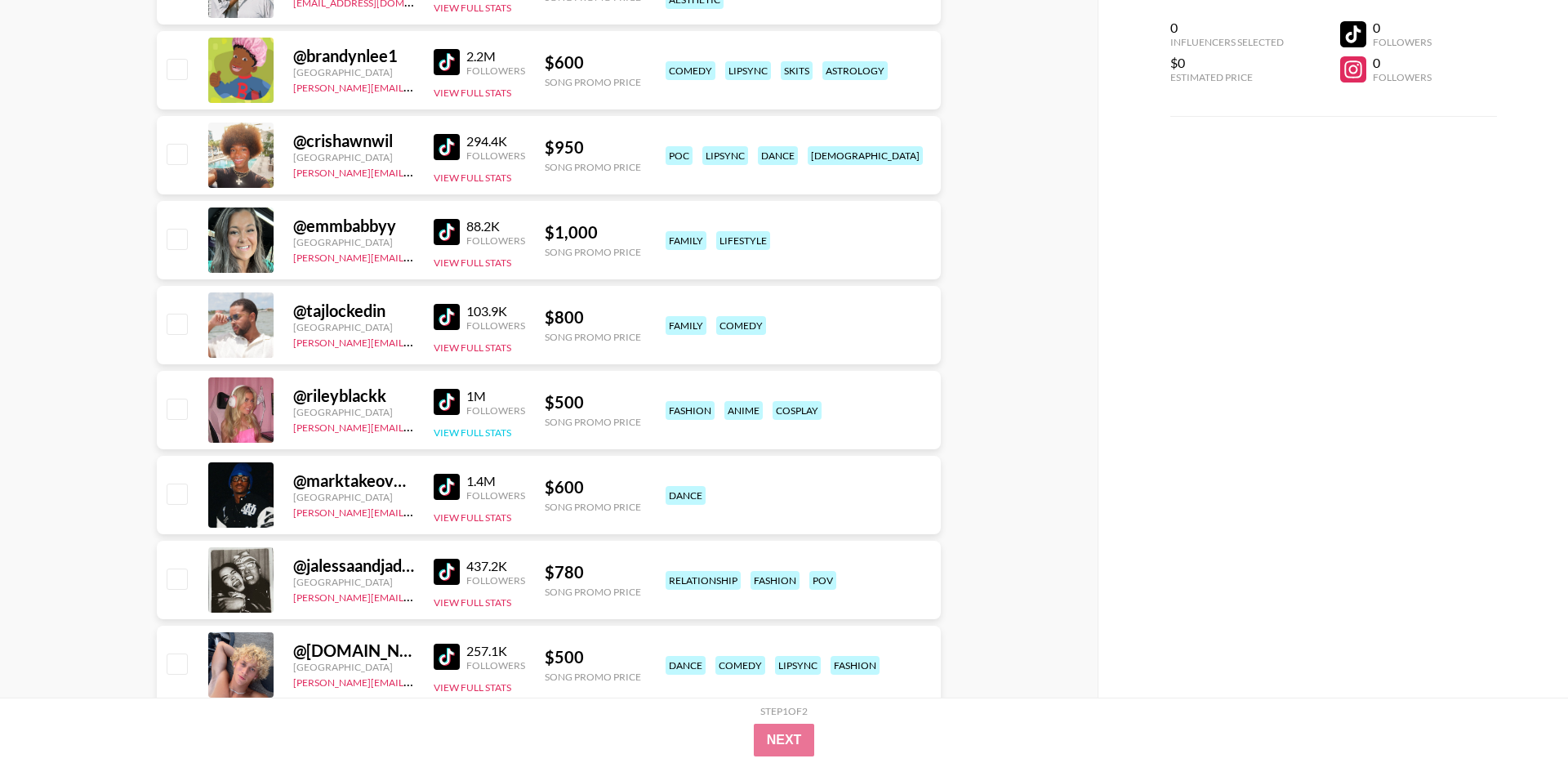
click at [468, 428] on button "View Full Stats" at bounding box center [472, 432] width 78 height 13
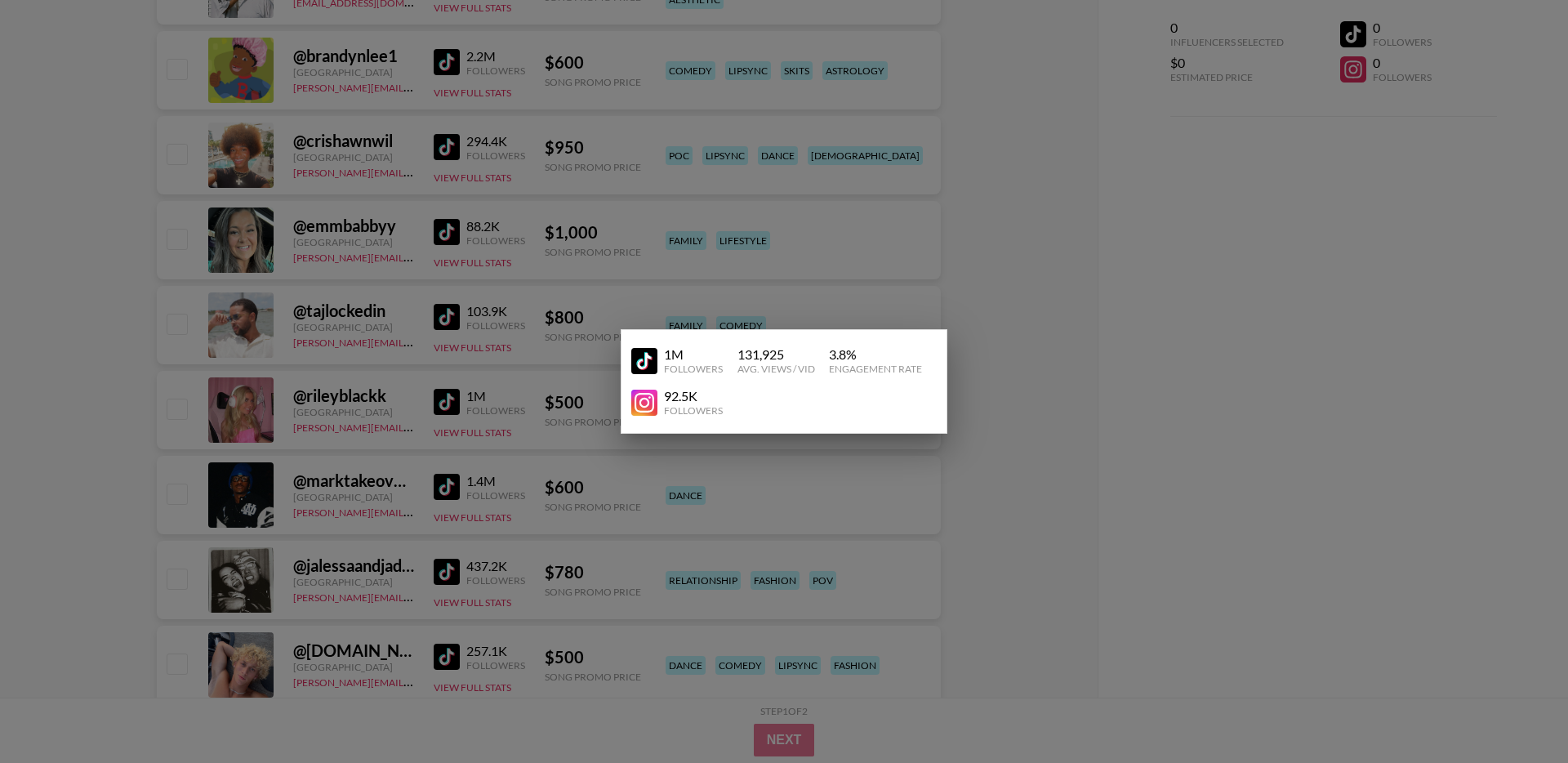
click at [468, 403] on div at bounding box center [784, 382] width 1568 height 763
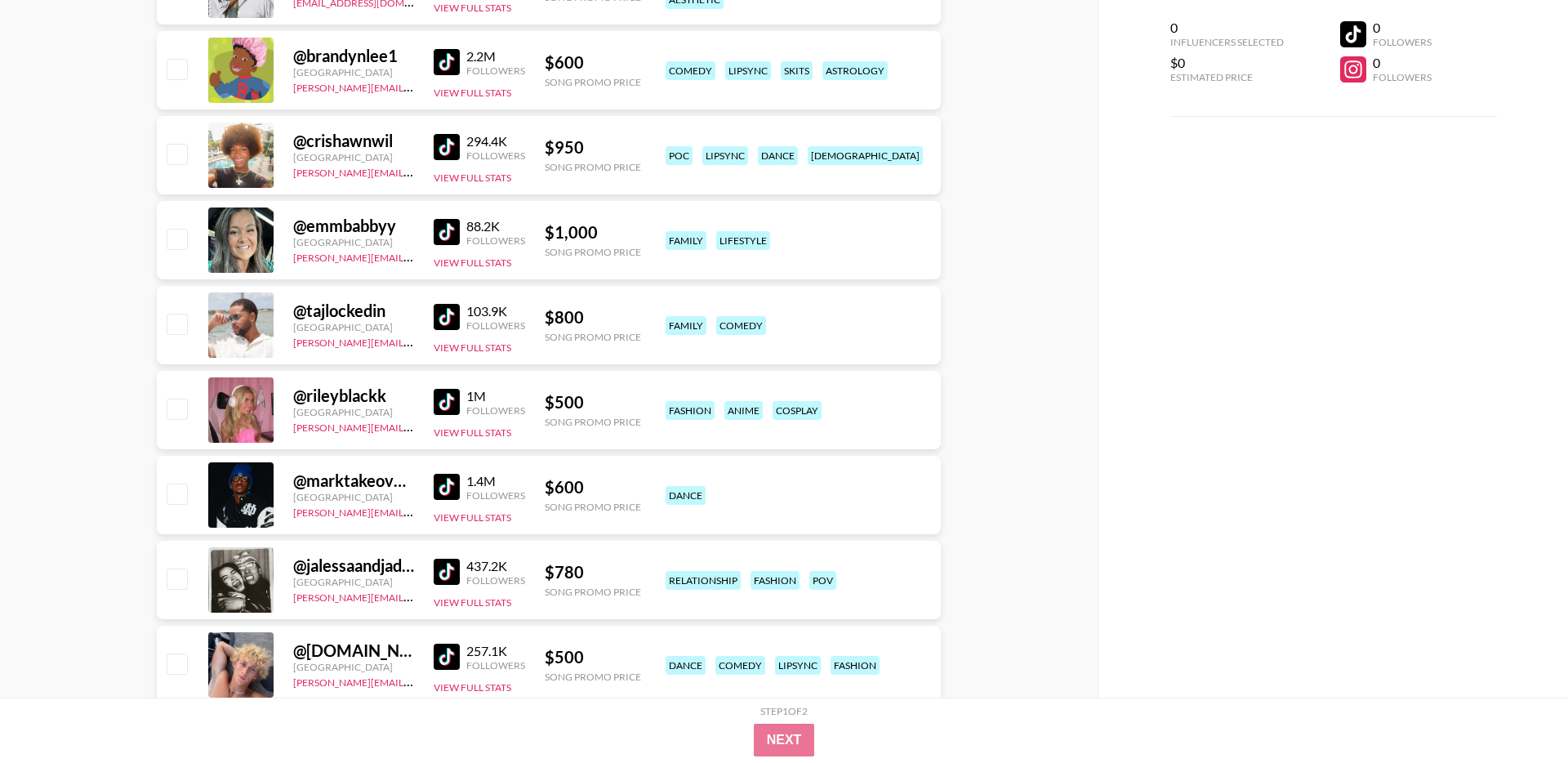
click at [455, 398] on img at bounding box center [446, 401] width 26 height 26
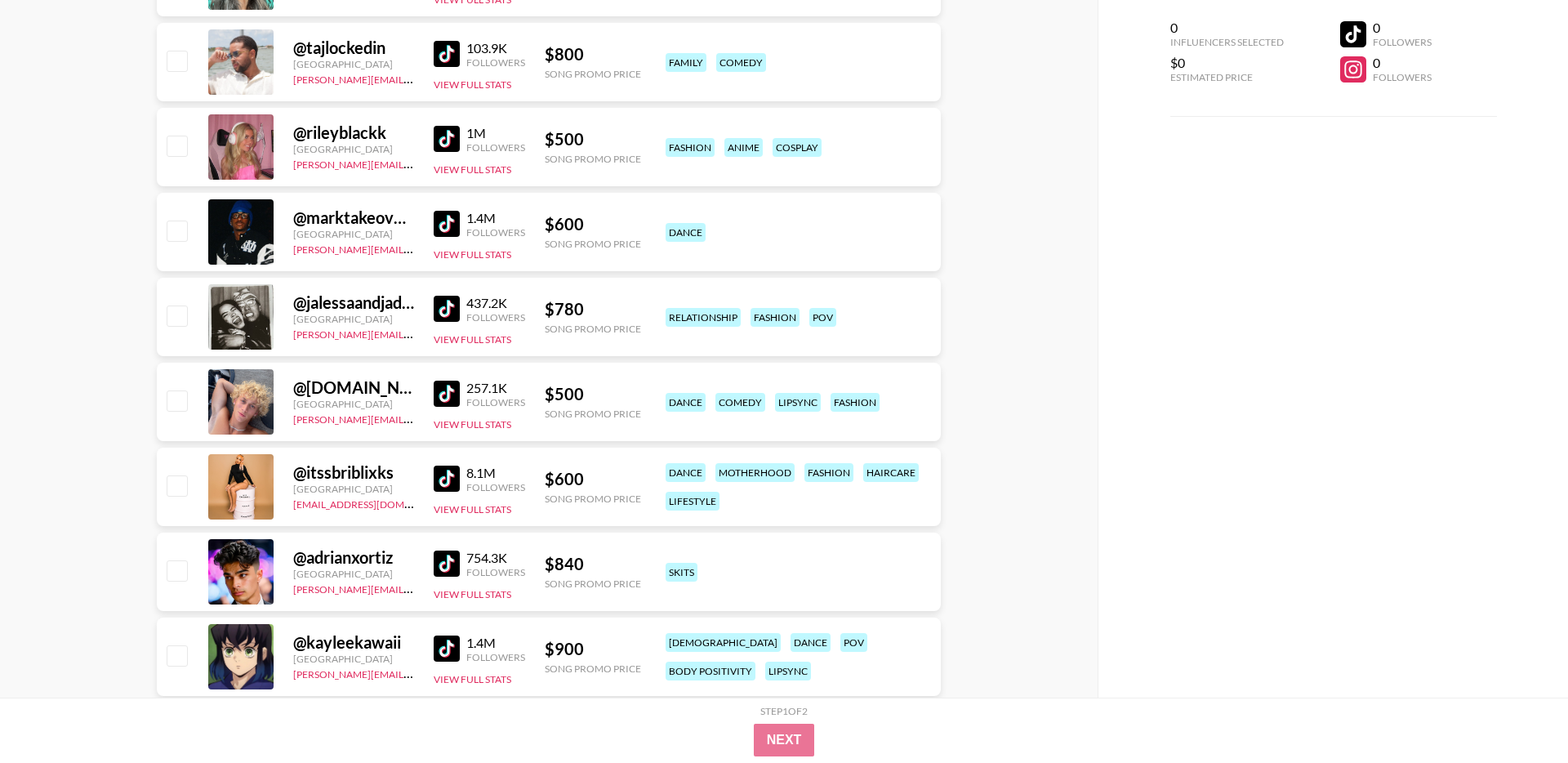
scroll to position [21631, 0]
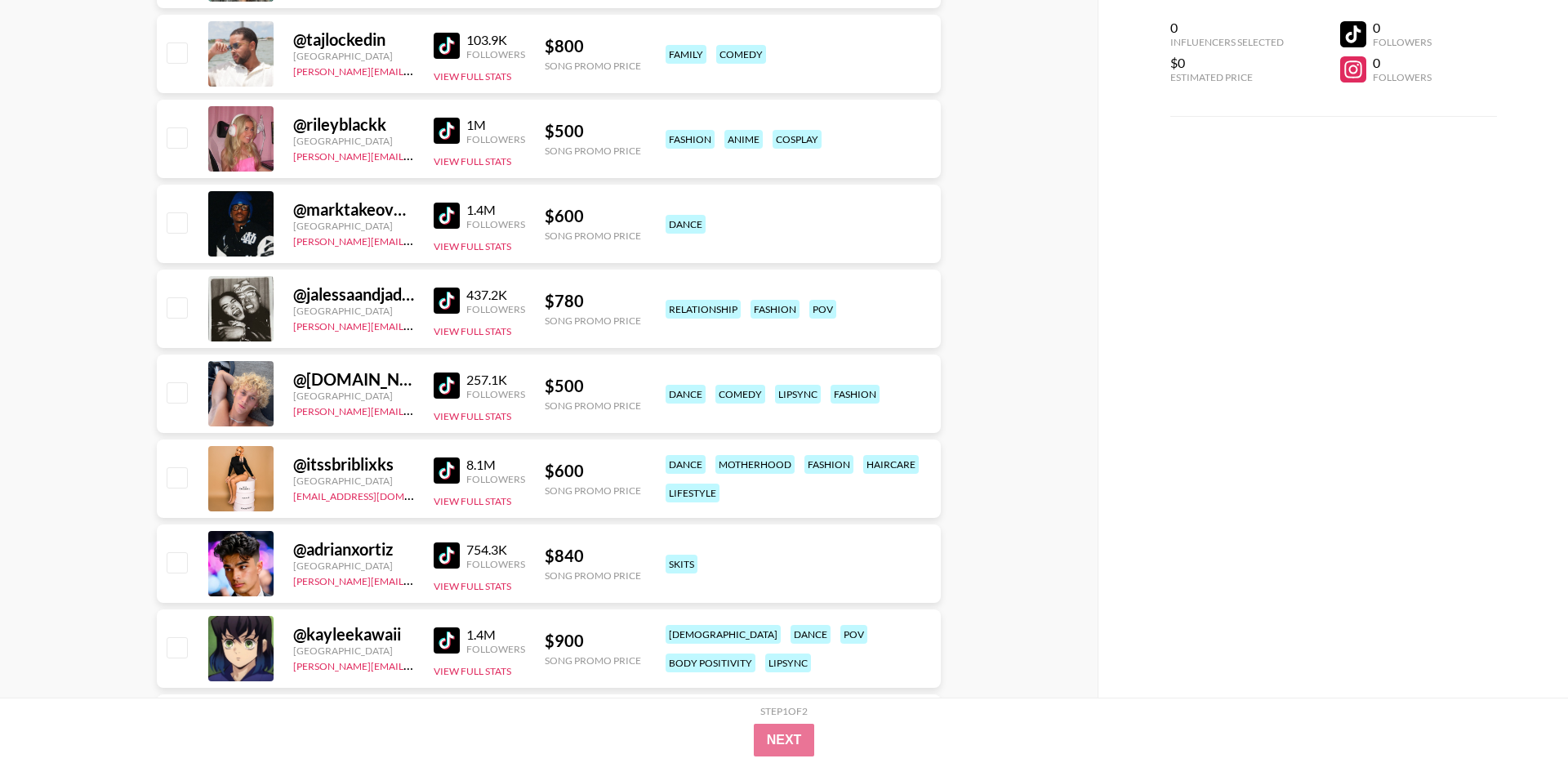
click at [447, 301] on img at bounding box center [446, 301] width 26 height 26
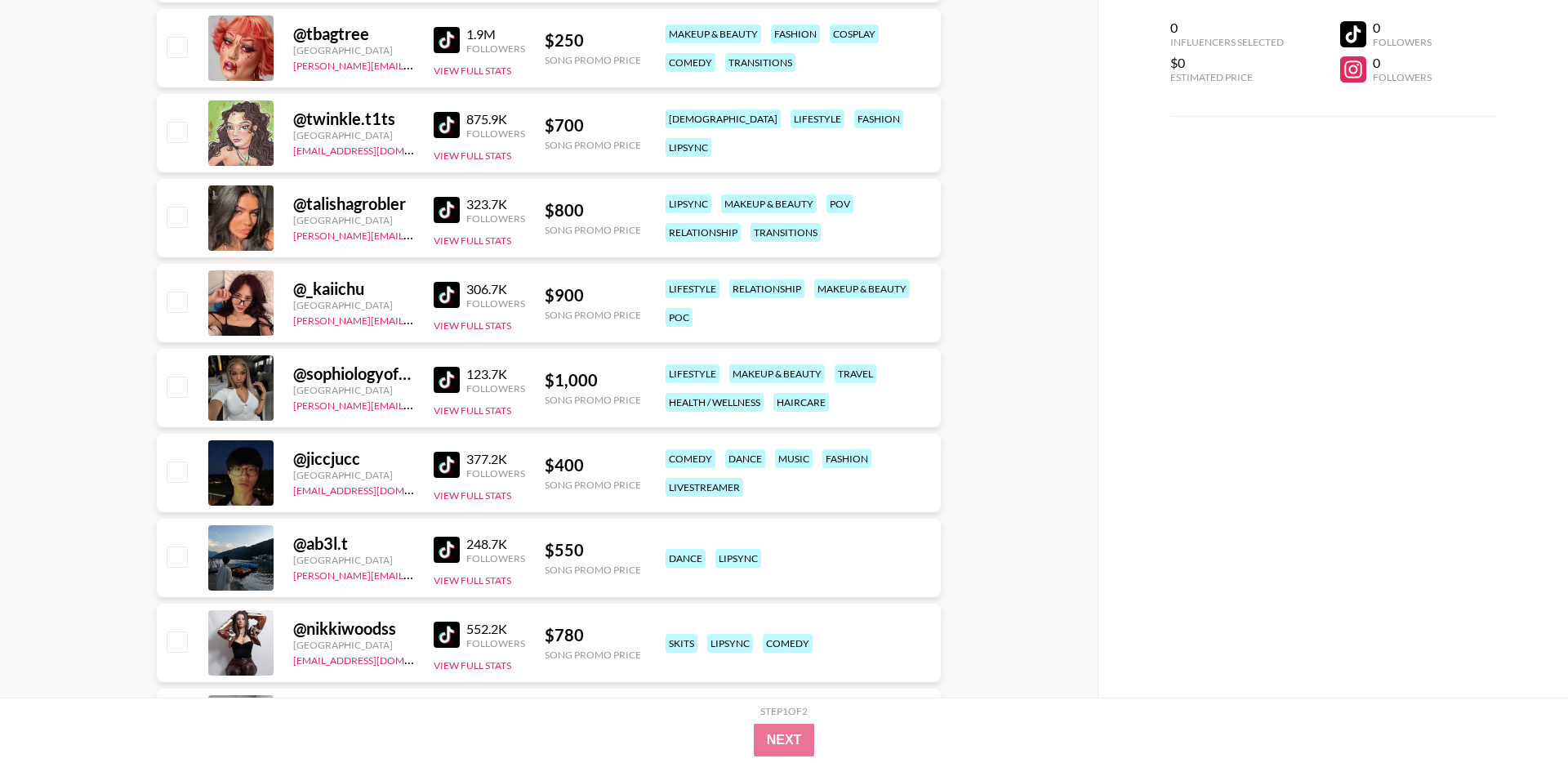
scroll to position [22747, 0]
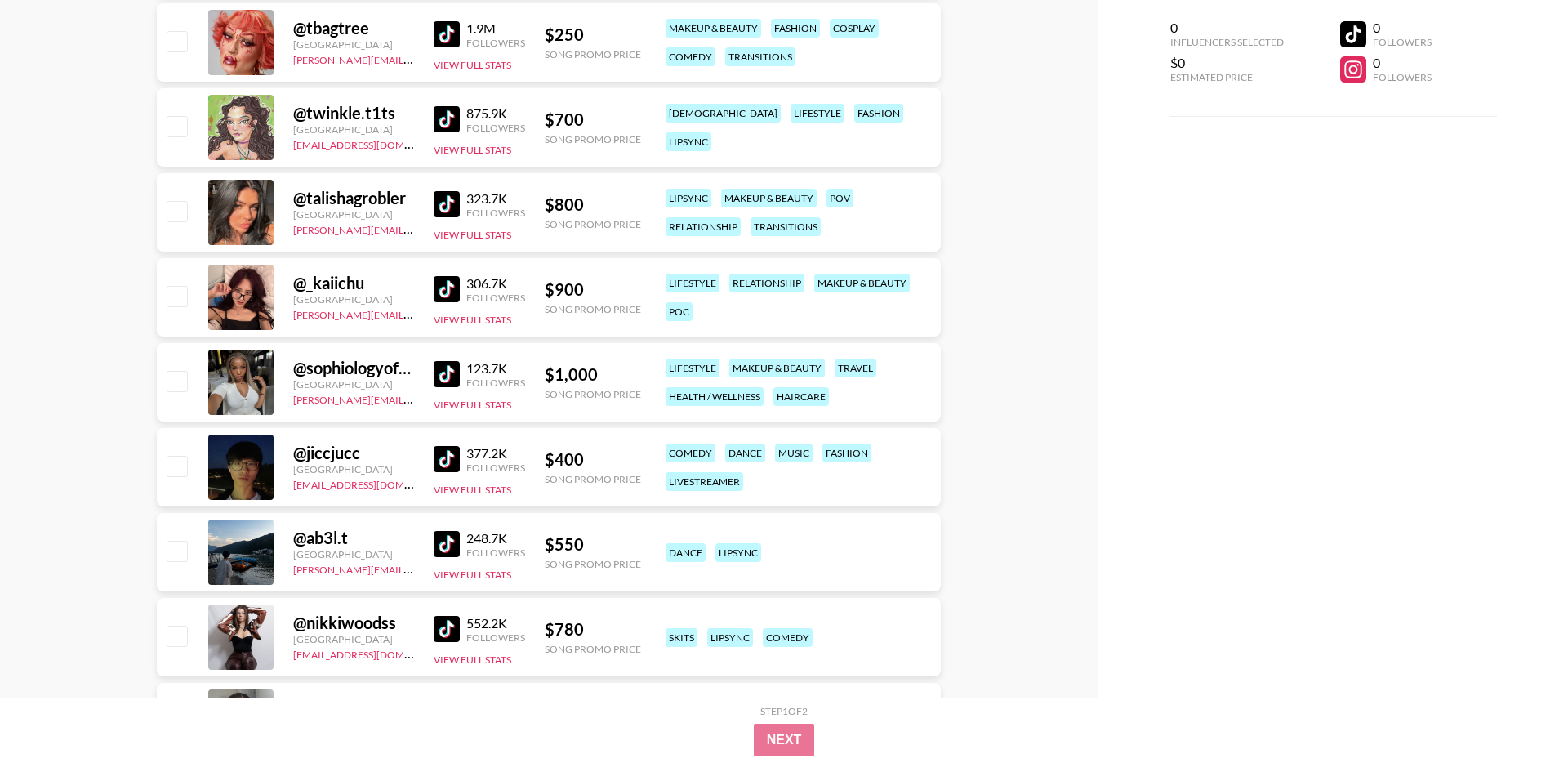
click at [447, 197] on img at bounding box center [446, 204] width 26 height 26
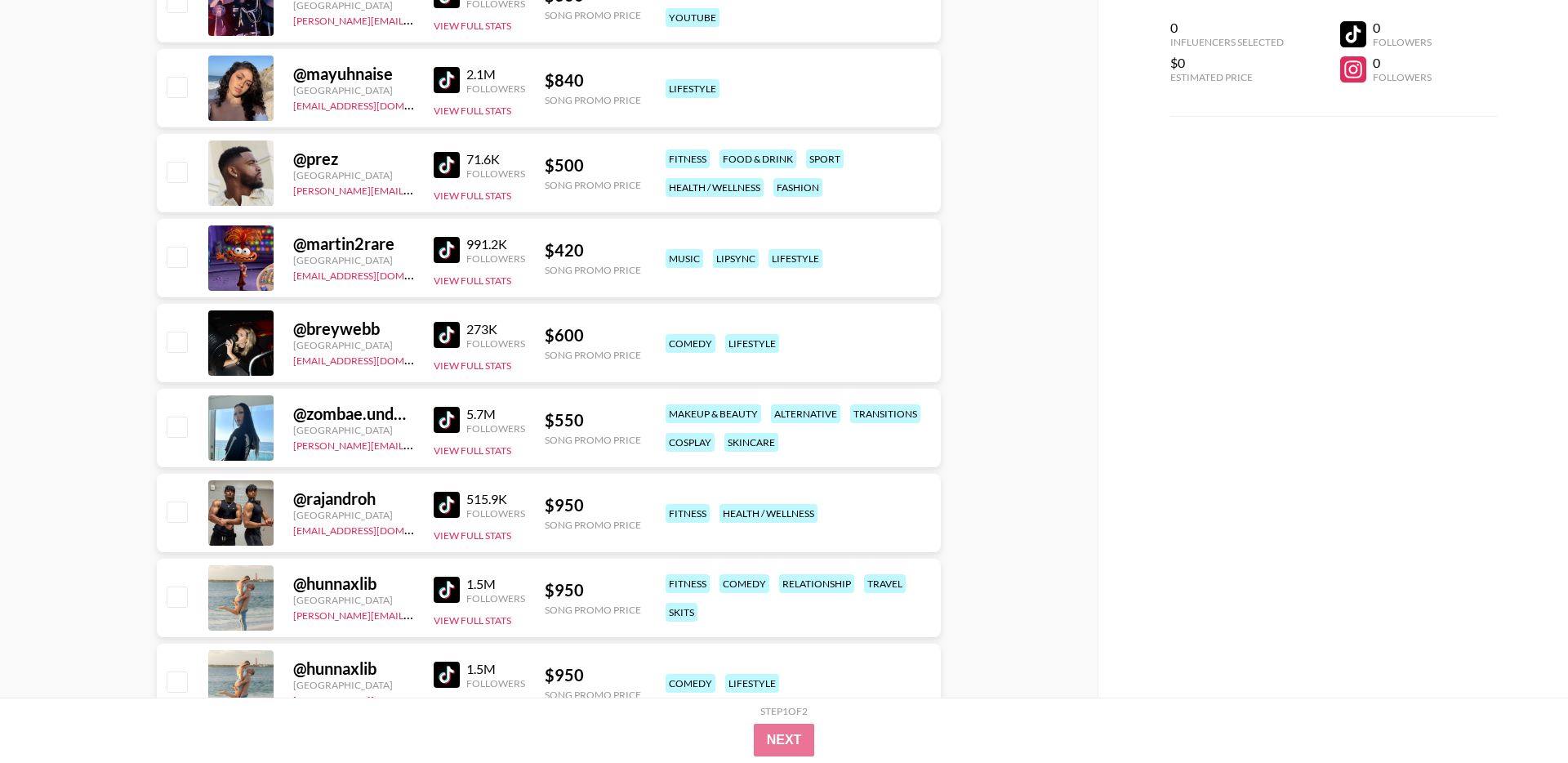
scroll to position [23974, 0]
click at [454, 253] on img at bounding box center [446, 251] width 26 height 26
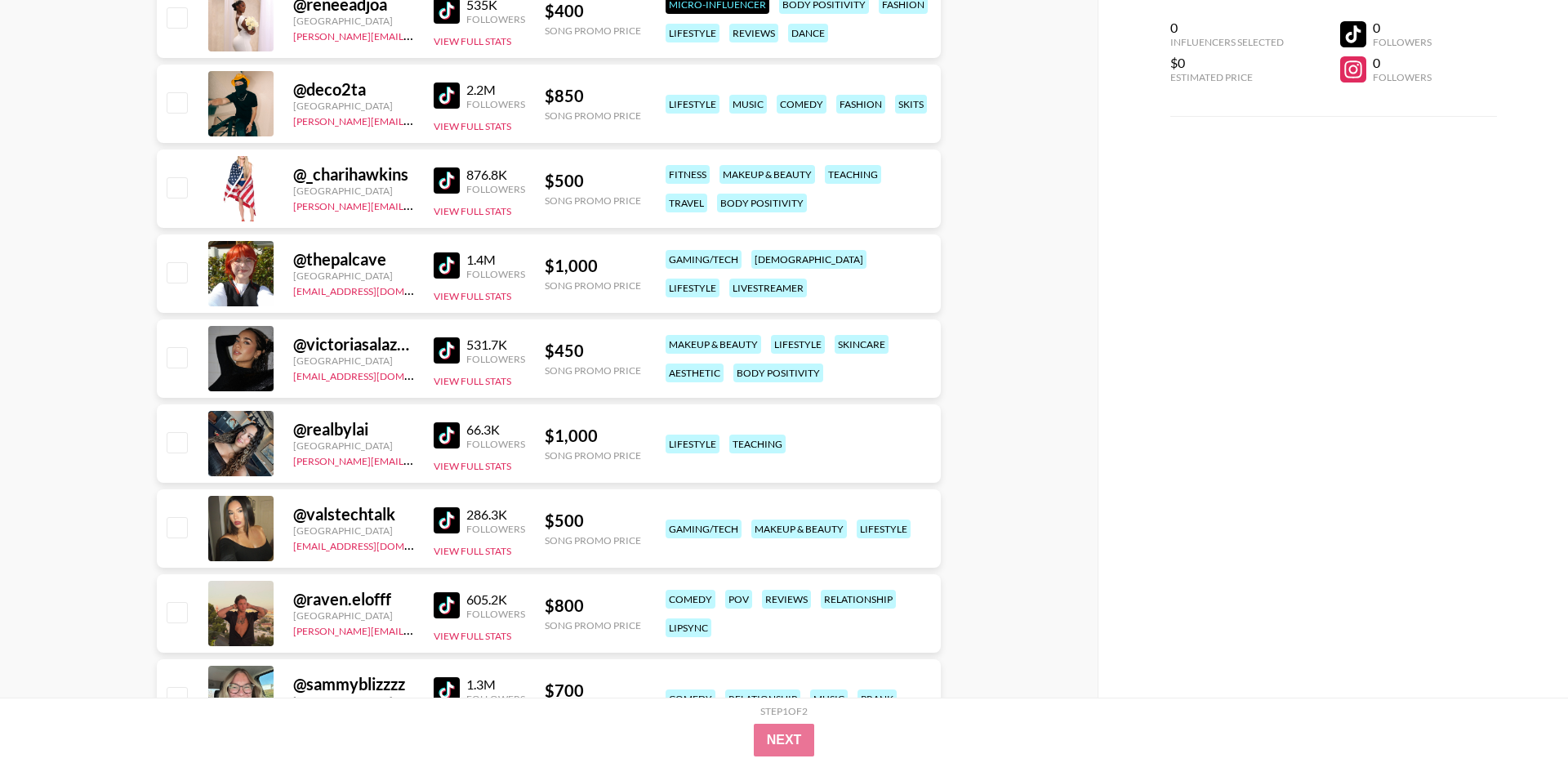
scroll to position [24897, 0]
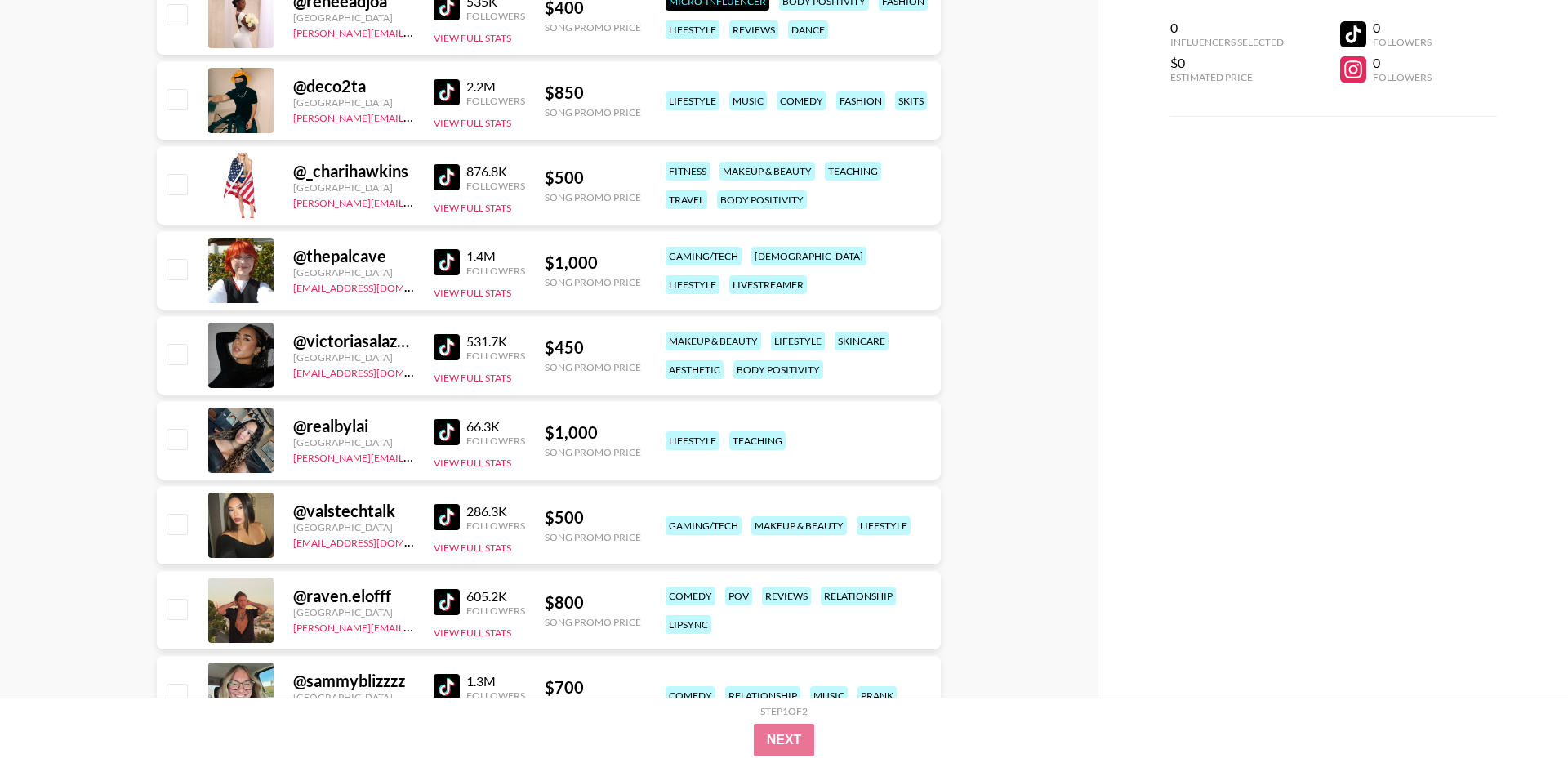
click at [451, 345] on img at bounding box center [446, 346] width 26 height 26
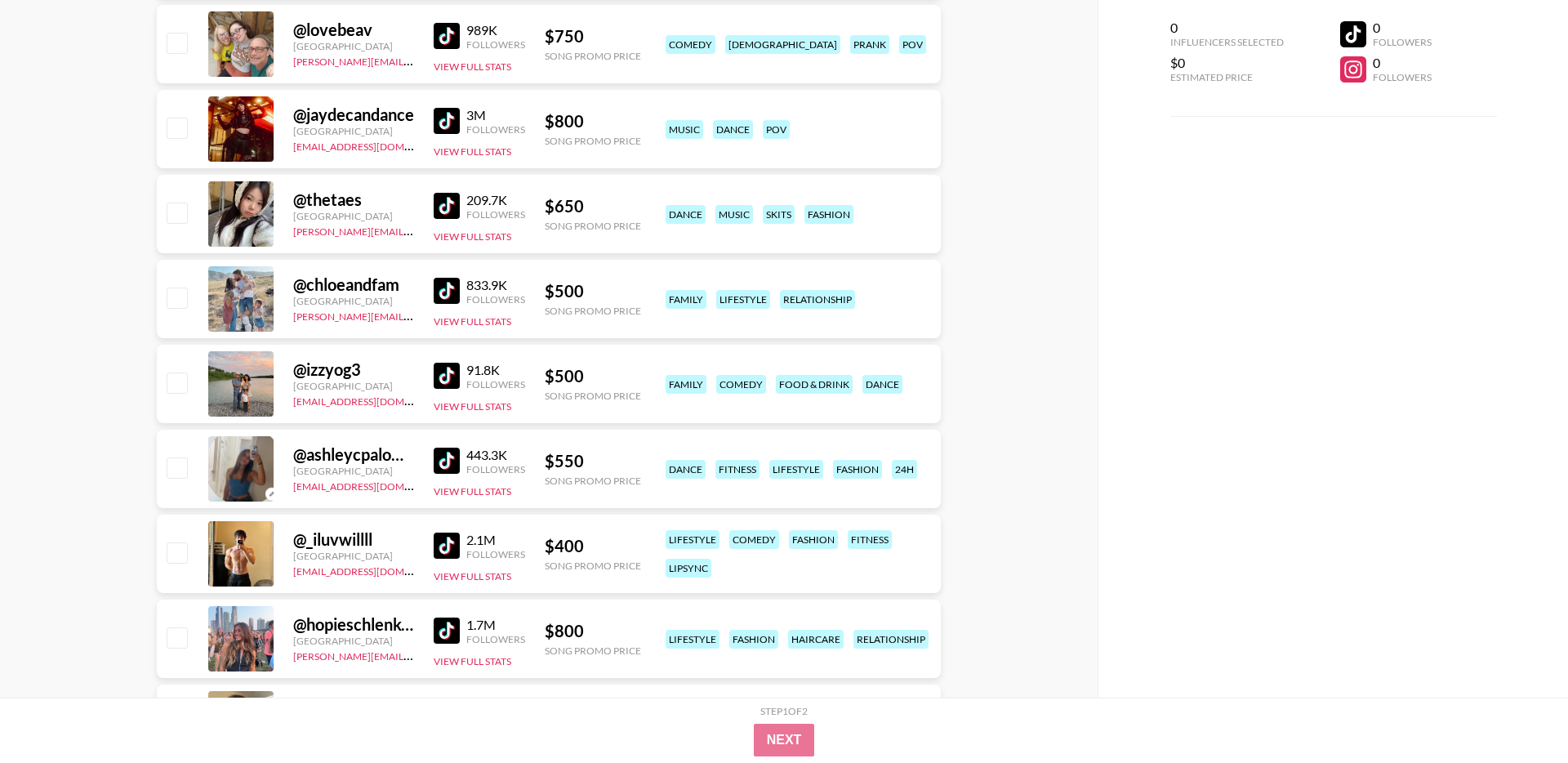
scroll to position [25974, 0]
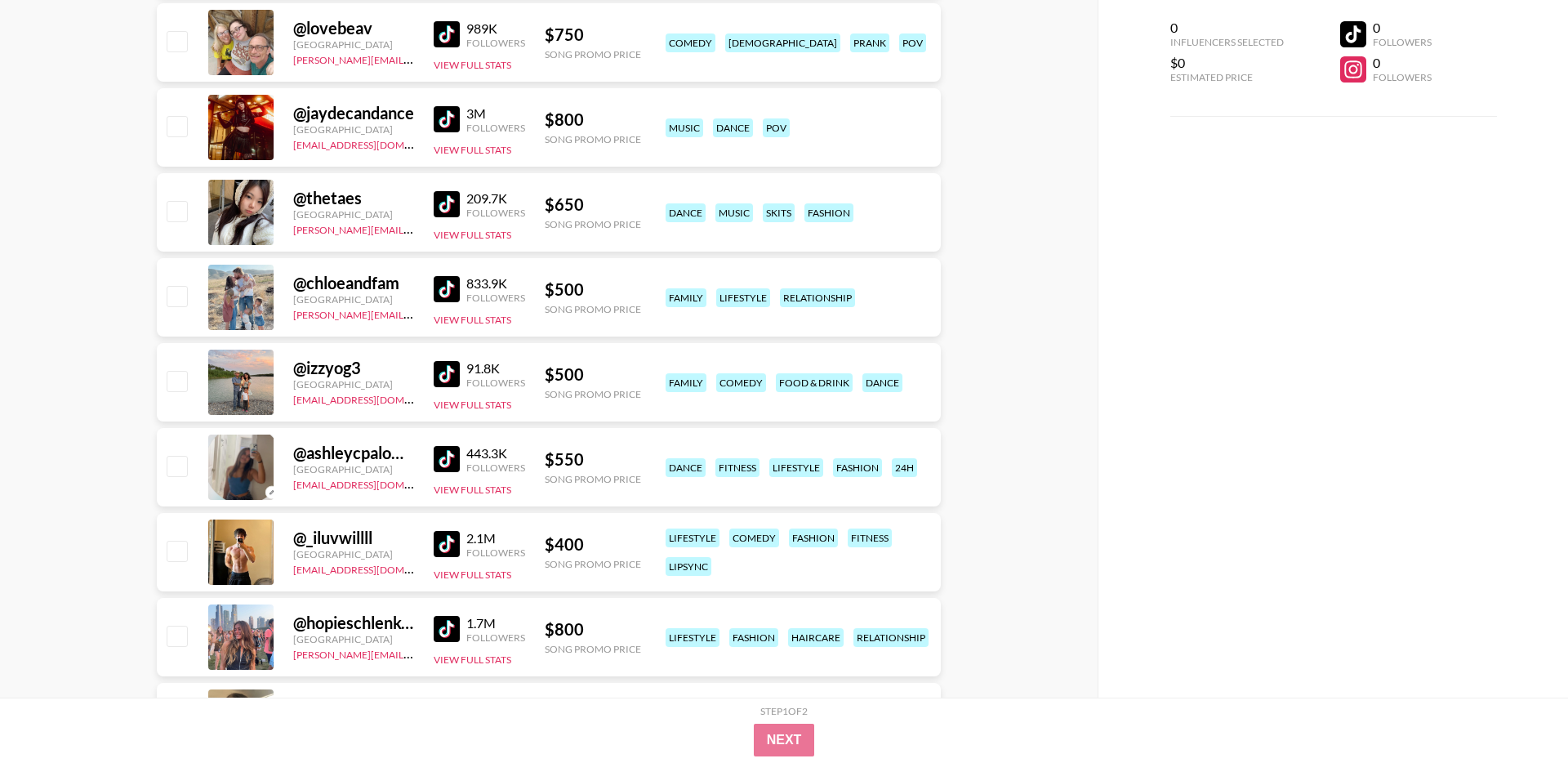
click at [438, 458] on img at bounding box center [446, 459] width 26 height 26
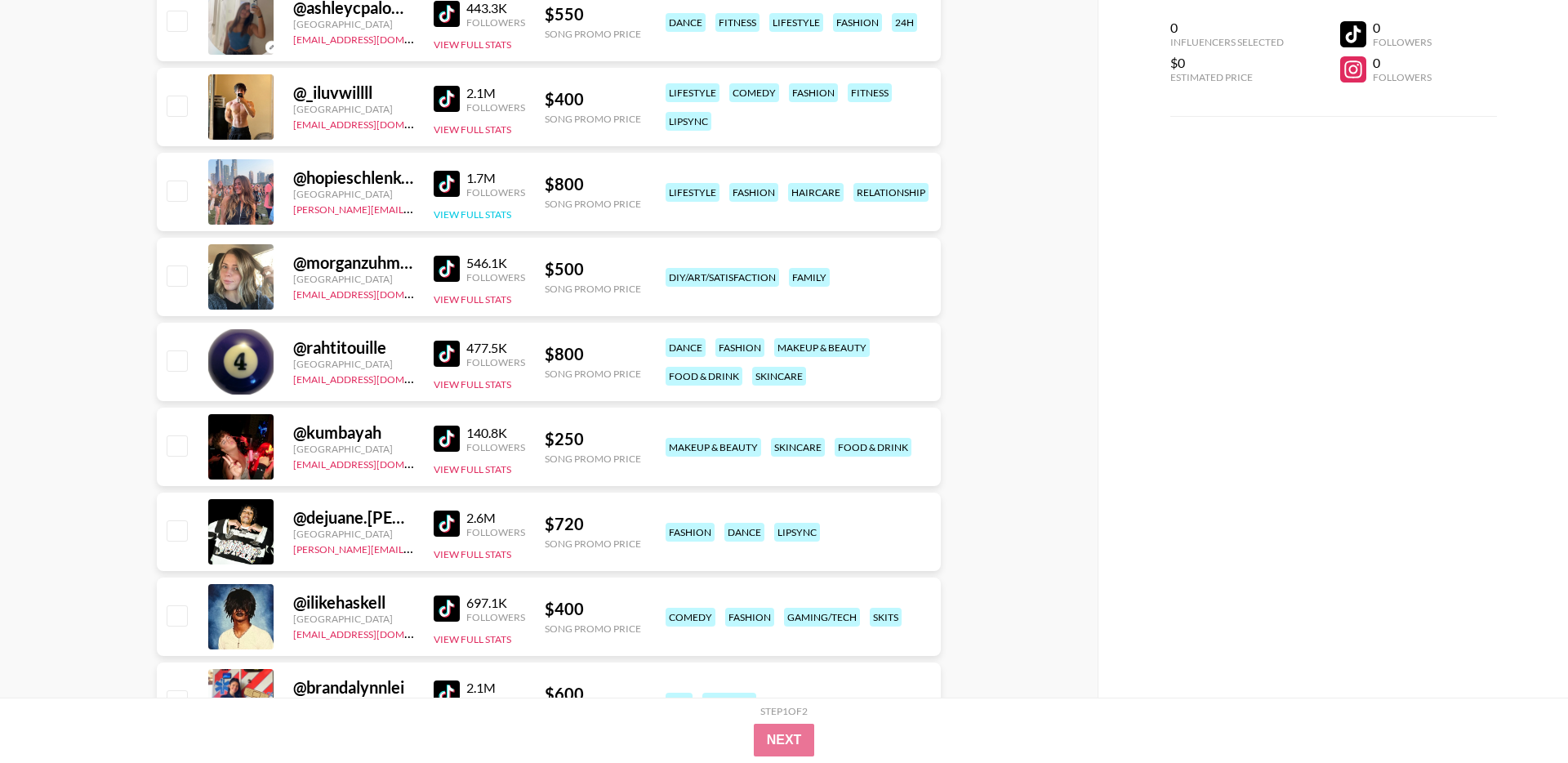
scroll to position [26424, 0]
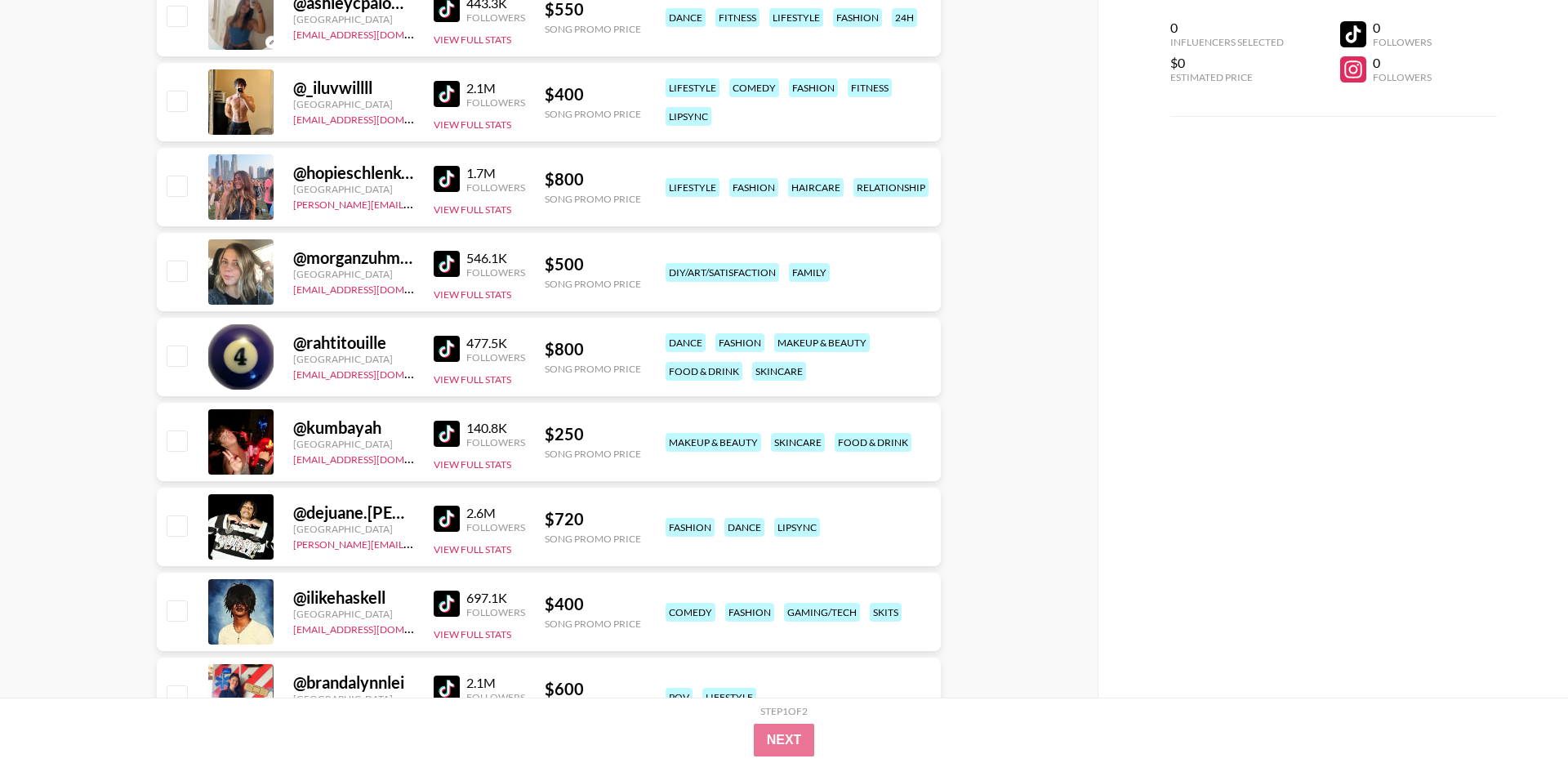
click at [454, 180] on img at bounding box center [446, 179] width 26 height 26
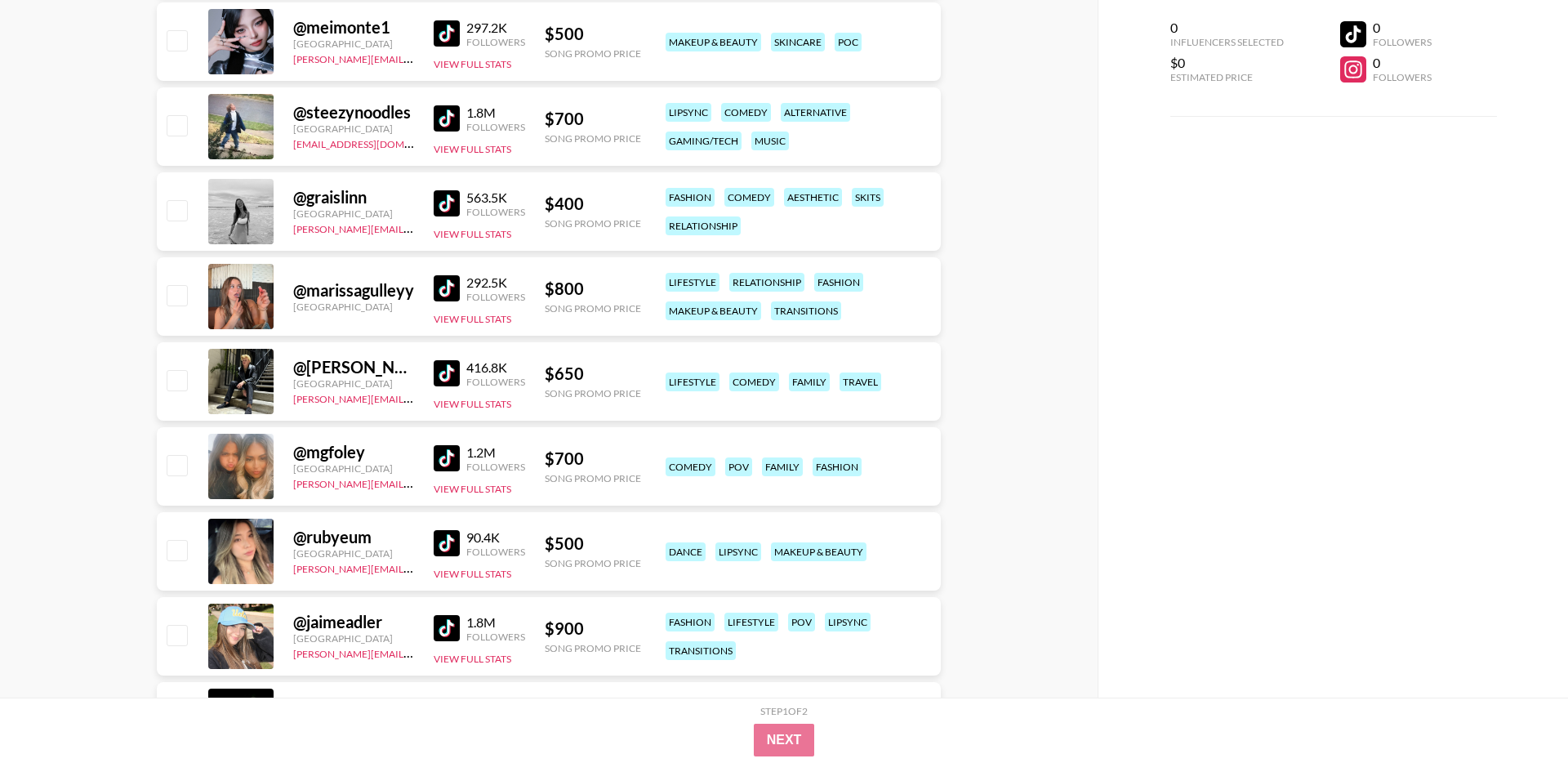
scroll to position [27189, 0]
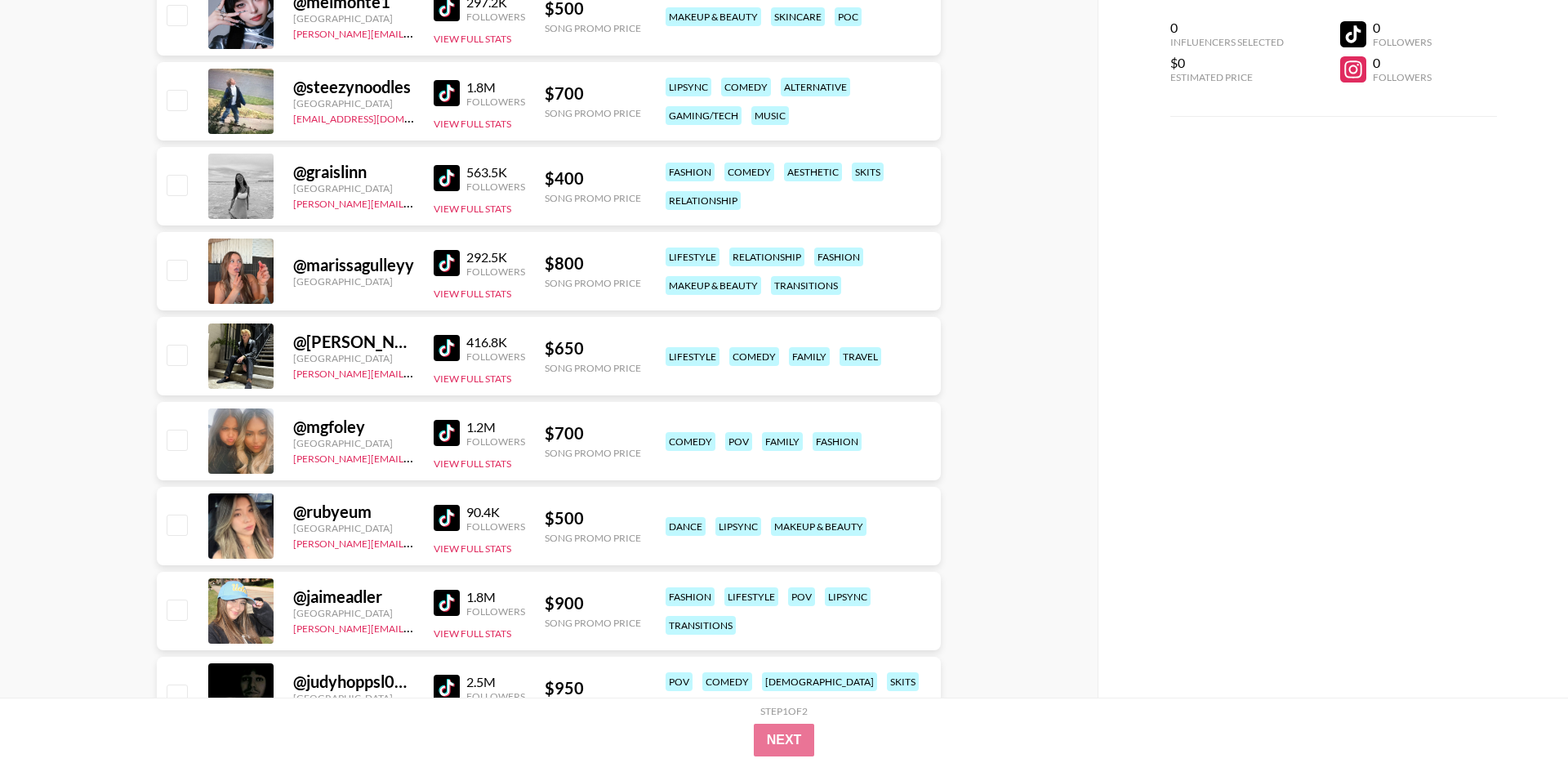
click at [449, 173] on img at bounding box center [446, 178] width 26 height 26
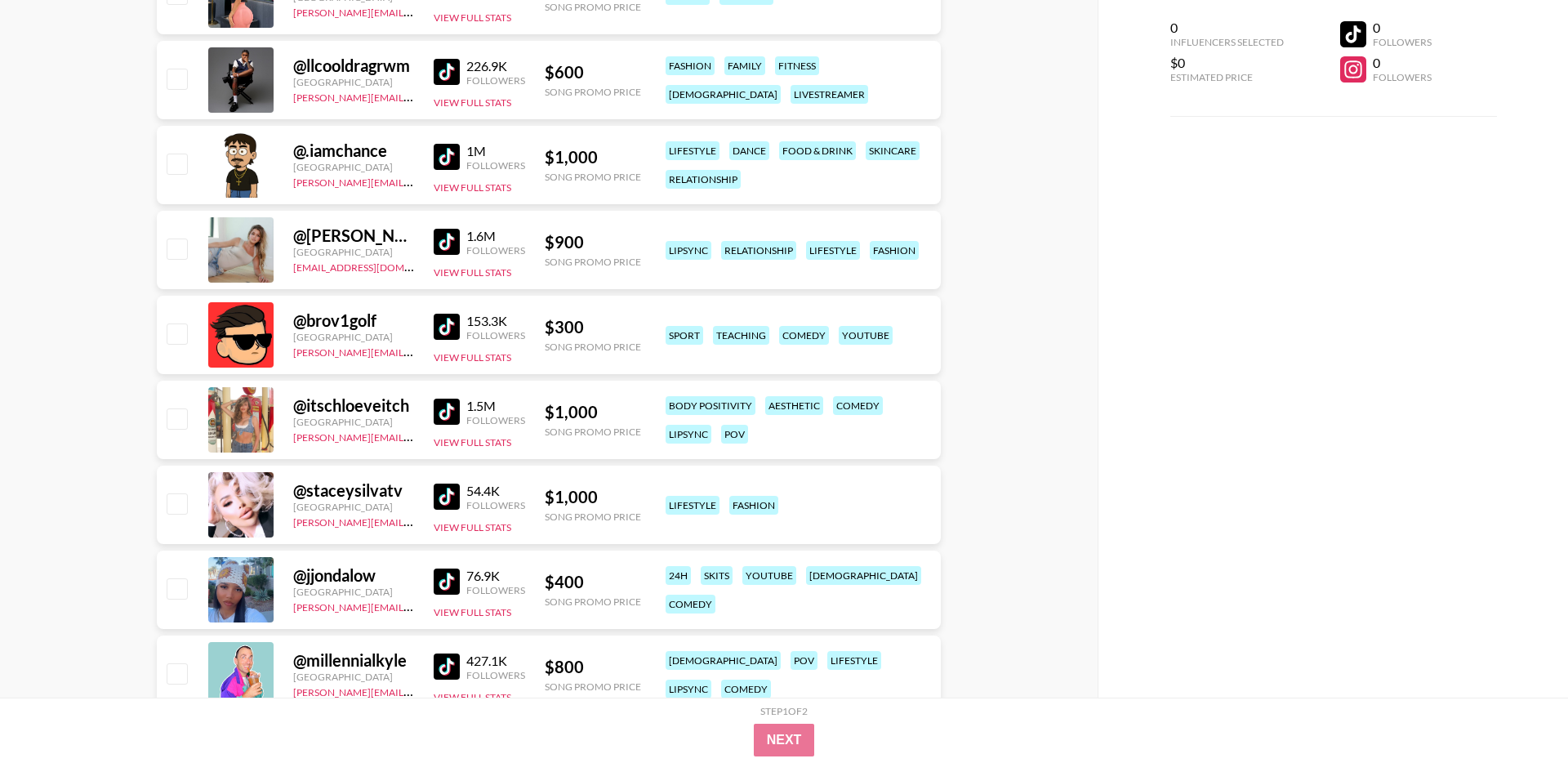
scroll to position [20164, 0]
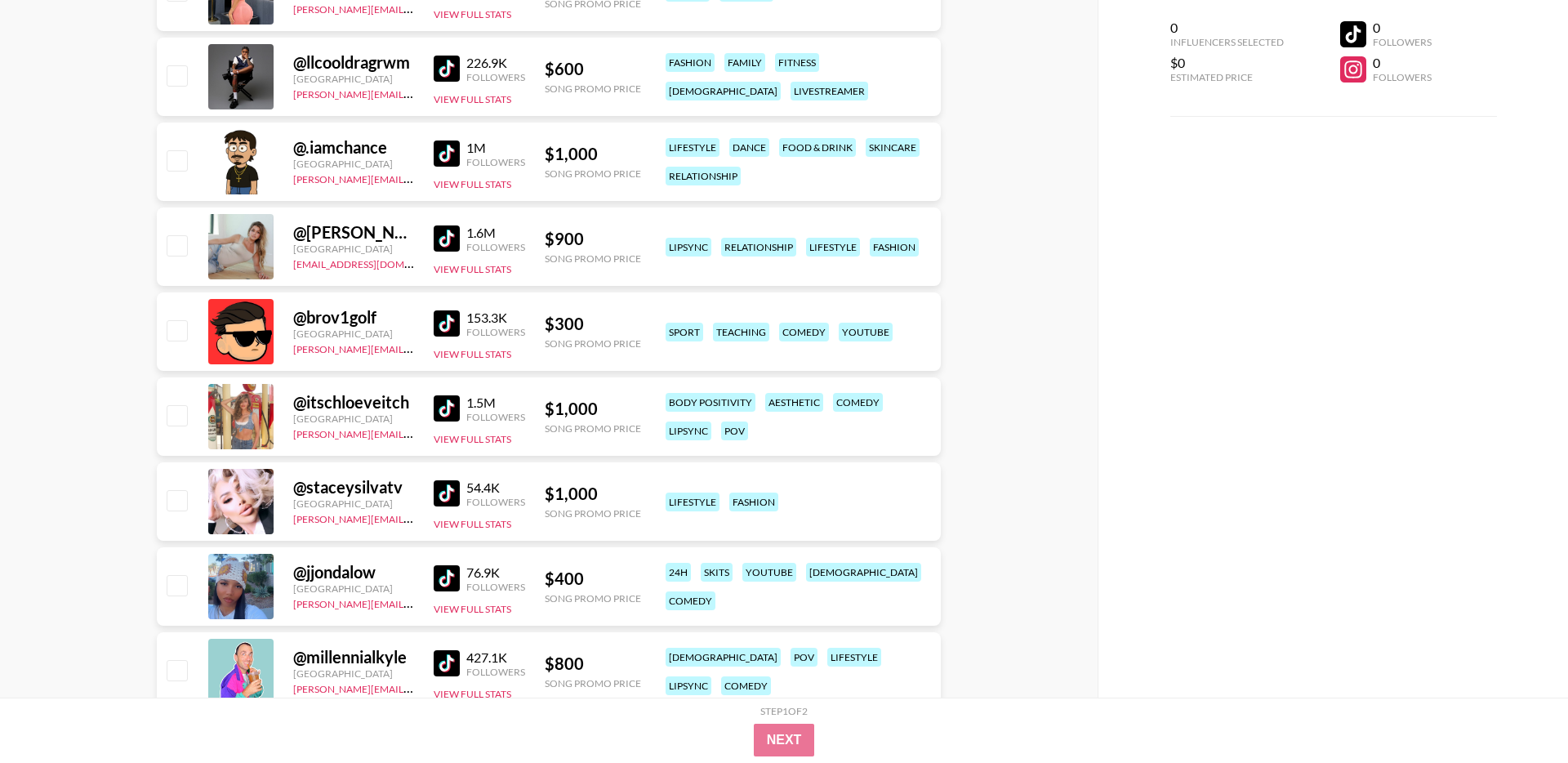
click at [448, 236] on img at bounding box center [446, 238] width 26 height 26
